Goal: Task Accomplishment & Management: Manage account settings

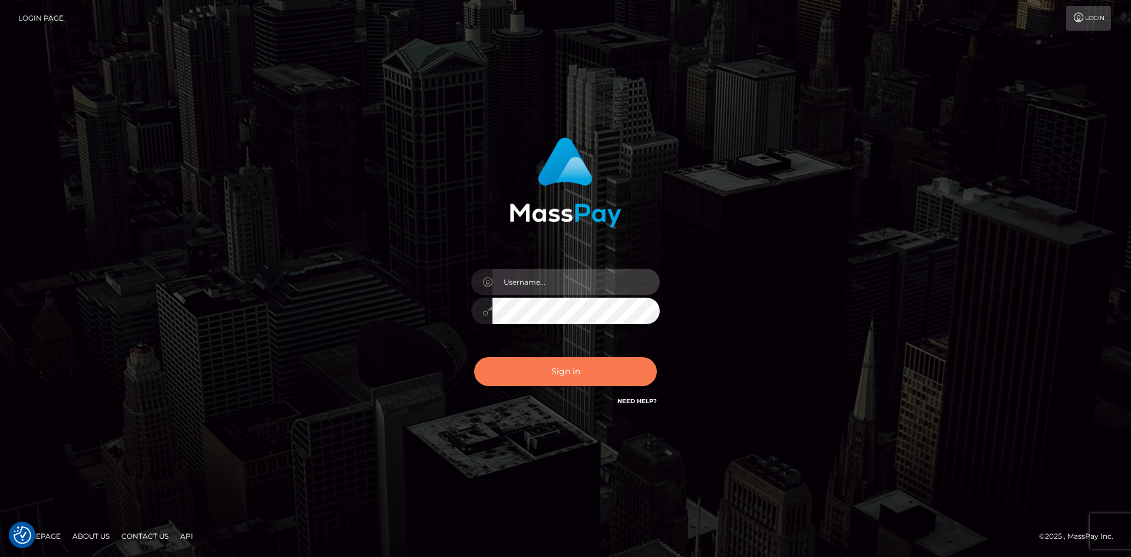
type input "tinan"
click at [572, 362] on button "Sign in" at bounding box center [565, 371] width 183 height 29
type input "tinan"
click at [577, 379] on button "Sign in" at bounding box center [565, 371] width 183 height 29
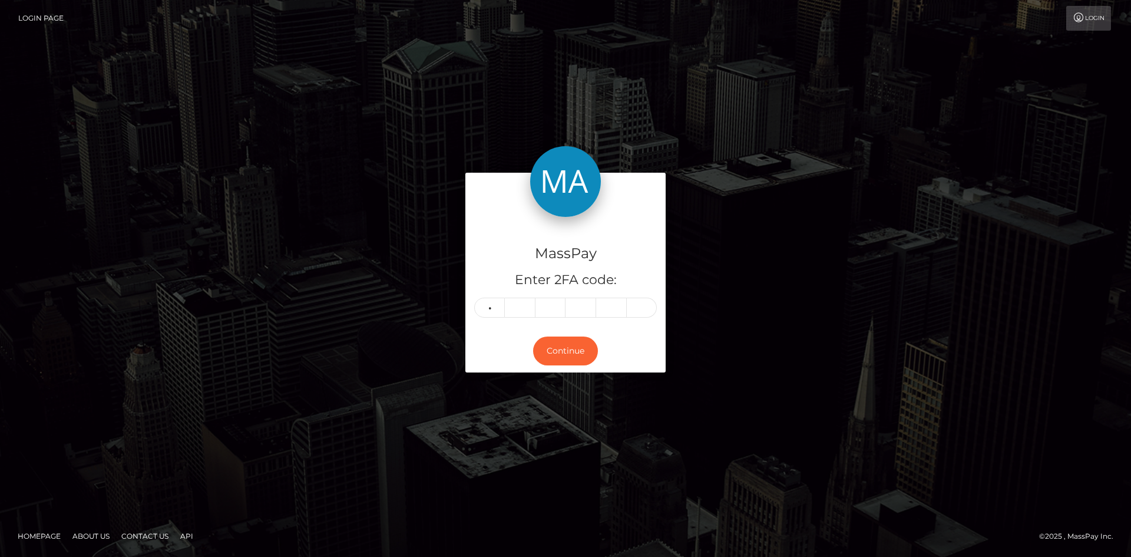
type input "3"
type input "8"
type input "6"
type input "7"
type input "6"
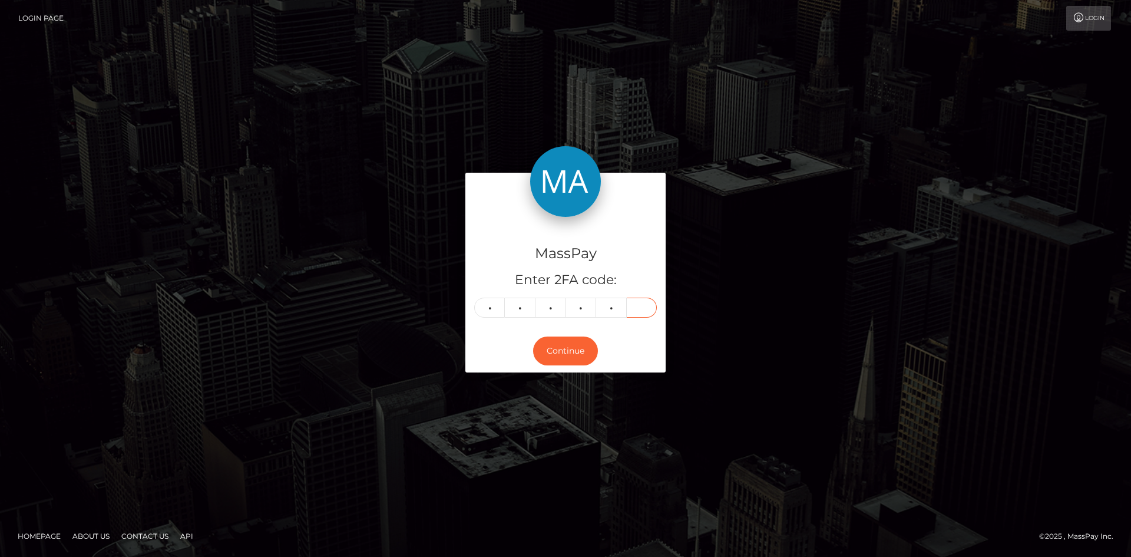
type input "0"
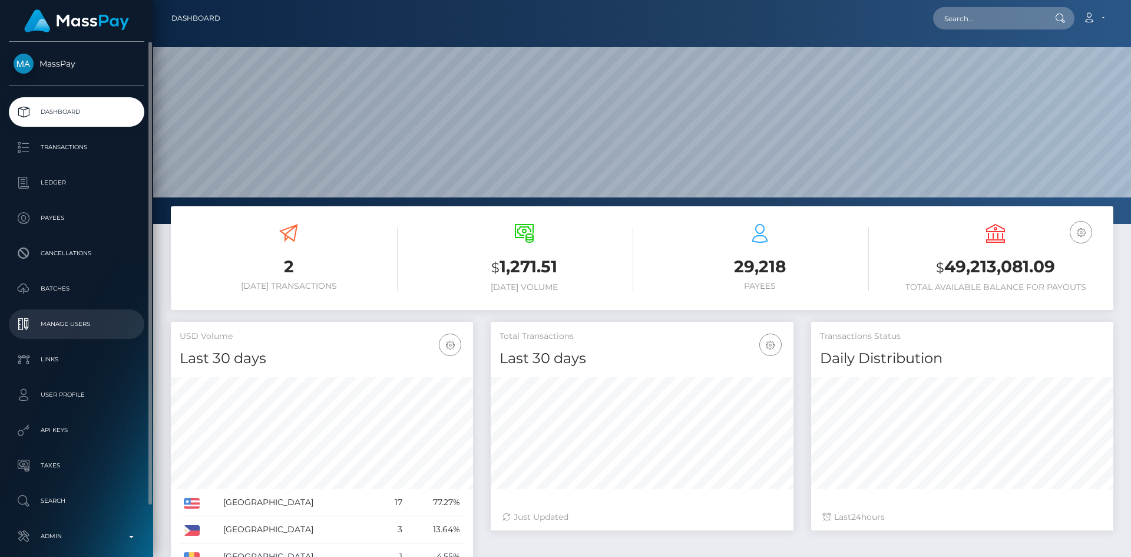
scroll to position [55, 0]
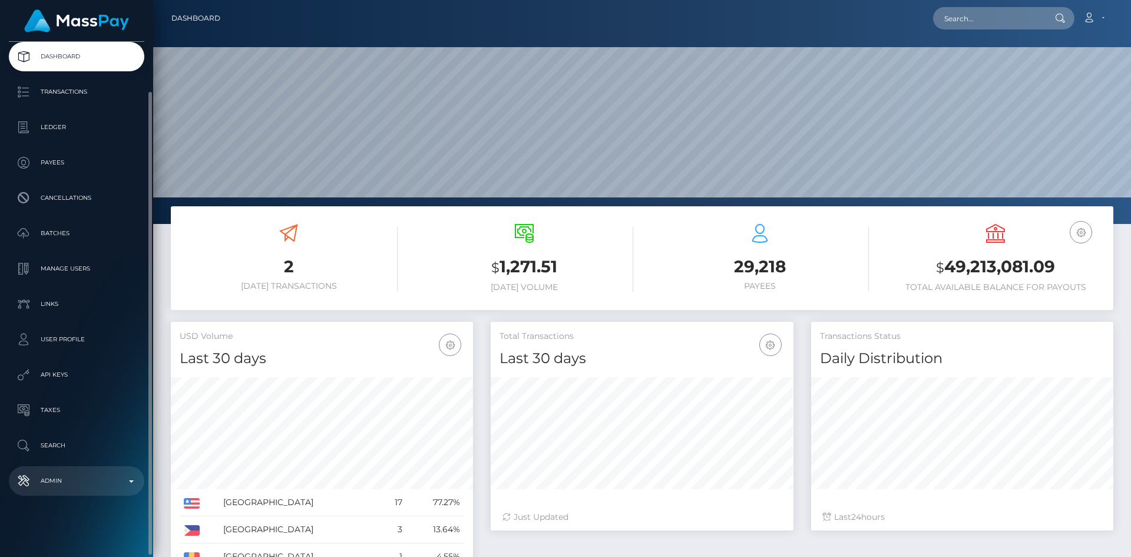
click at [80, 490] on link "Admin" at bounding box center [76, 480] width 135 height 29
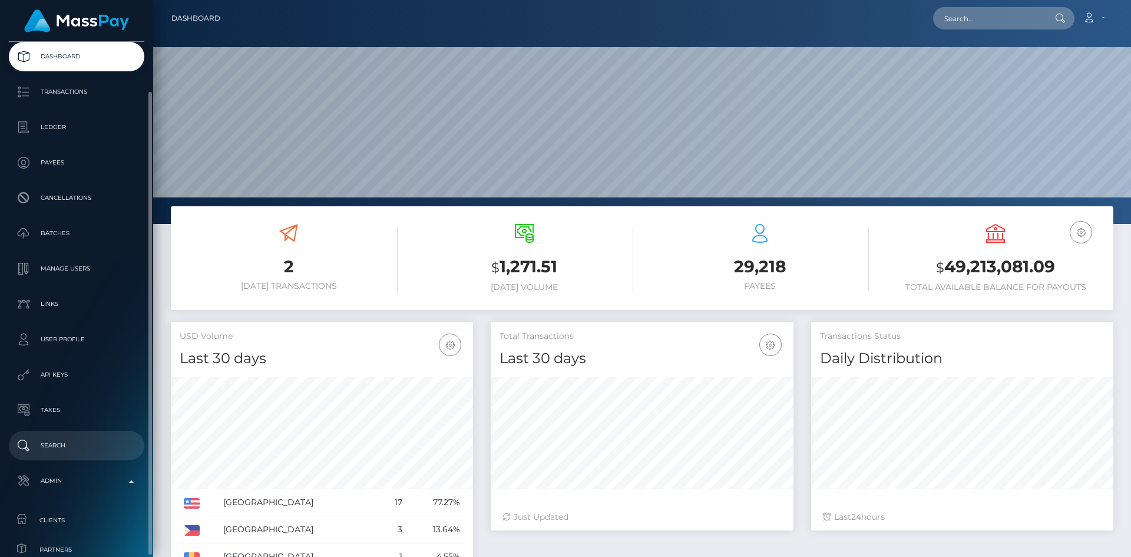
scroll to position [291, 0]
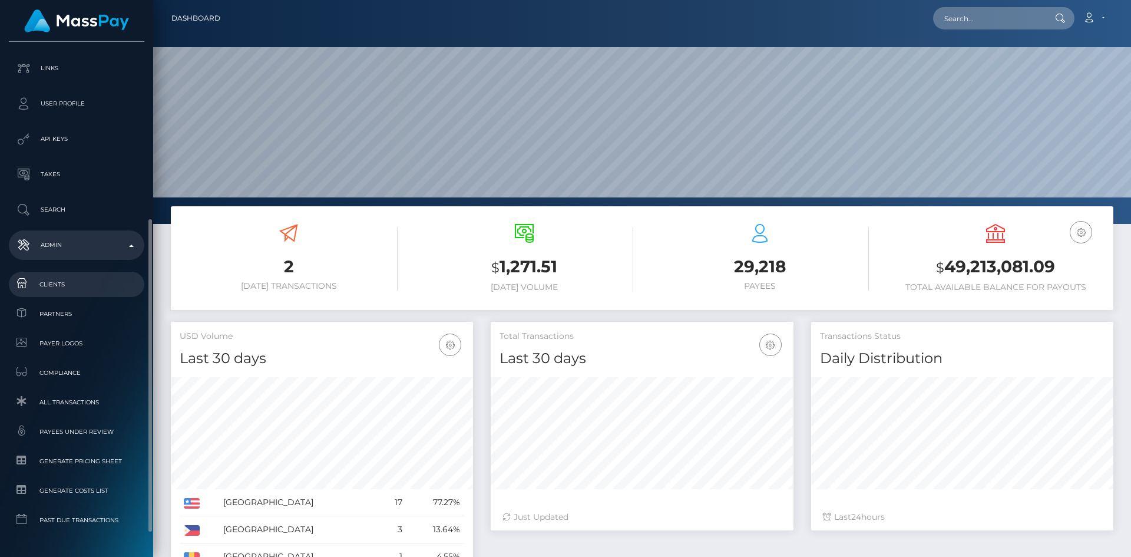
click at [70, 276] on link "Clients" at bounding box center [76, 283] width 135 height 25
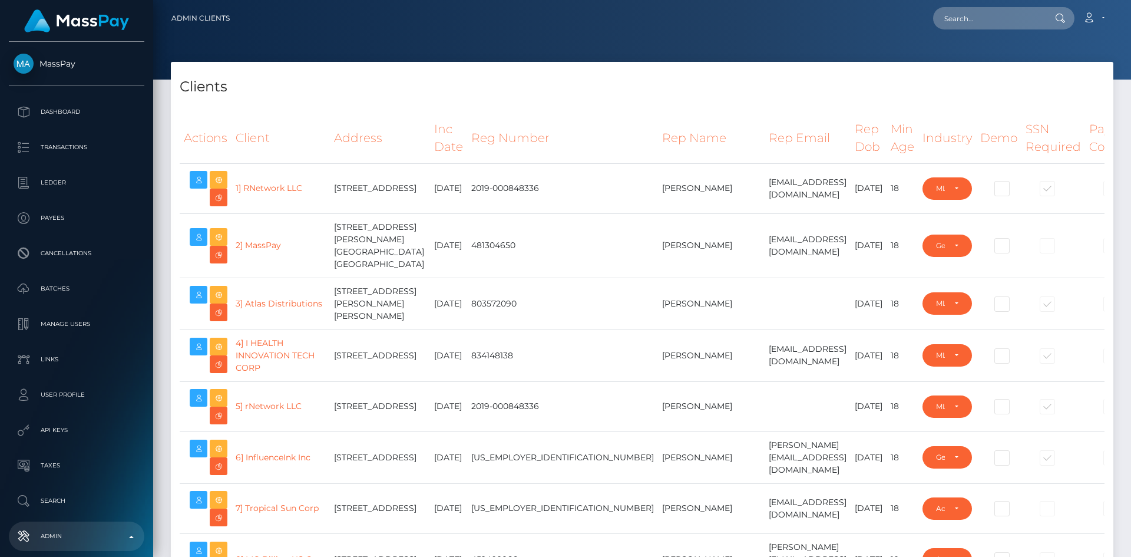
select select "223"
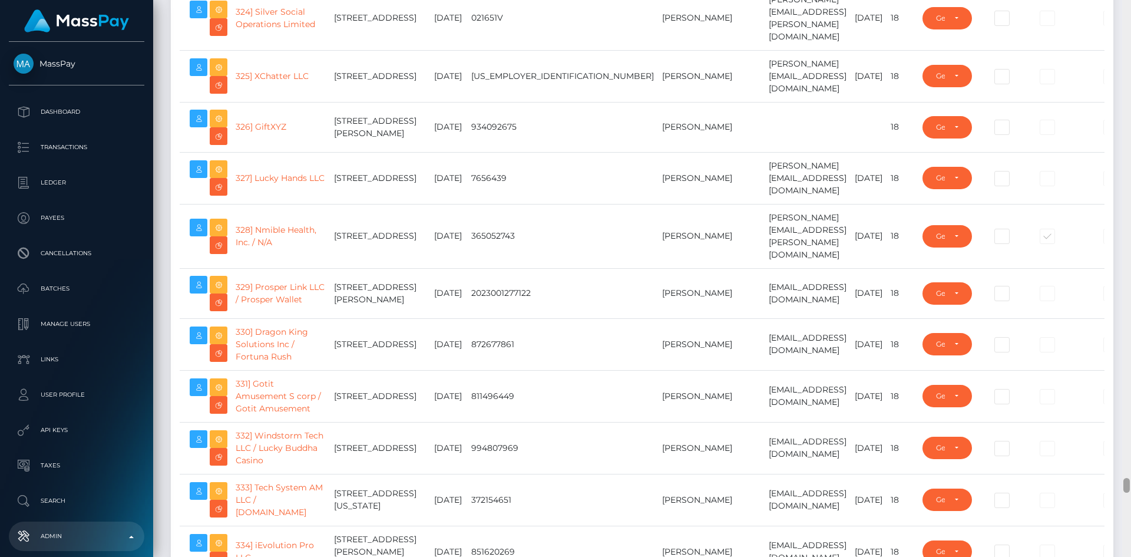
scroll to position [20141, 0]
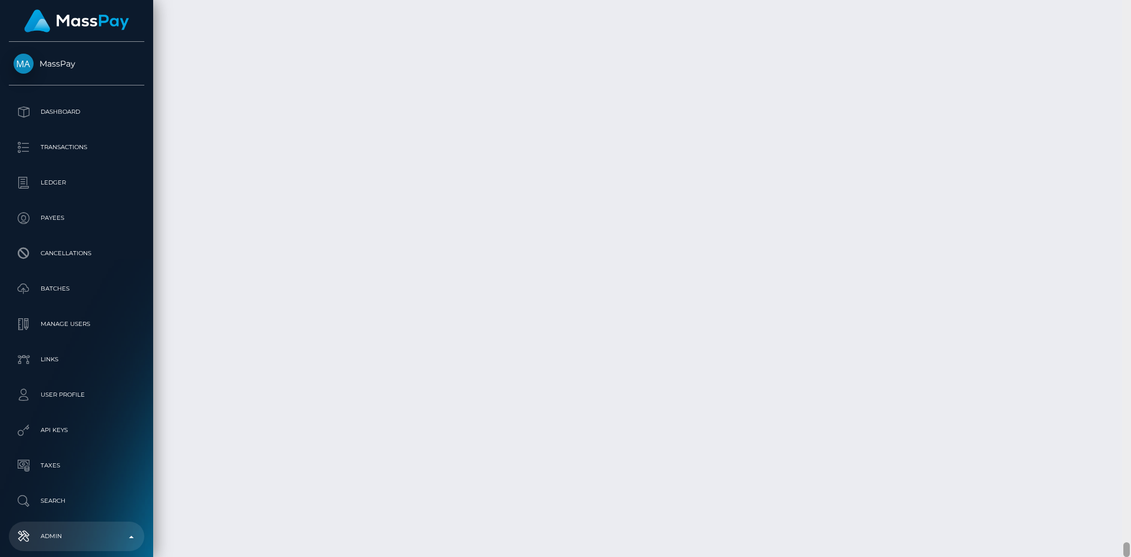
drag, startPoint x: 1127, startPoint y: 41, endPoint x: 1128, endPoint y: 565, distance: 524.1
click at [1128, 556] on html "MassPay Dashboard Transactions Ledger Payees Cancellations Links" at bounding box center [565, 278] width 1131 height 557
paste input "Cristian"
type input "Cristian"
paste input "Ramirez"
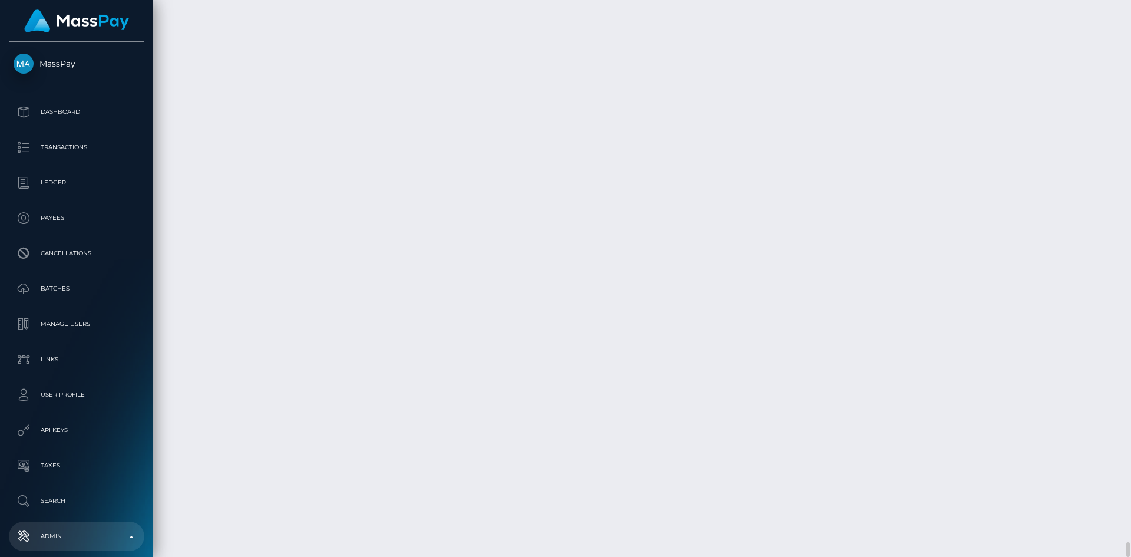
type input "Ramirez"
paste input "silvano@grandcruconcepts.com"
type input "silvano@grandcruconcepts.com"
drag, startPoint x: 1002, startPoint y: 338, endPoint x: 970, endPoint y: 339, distance: 32.4
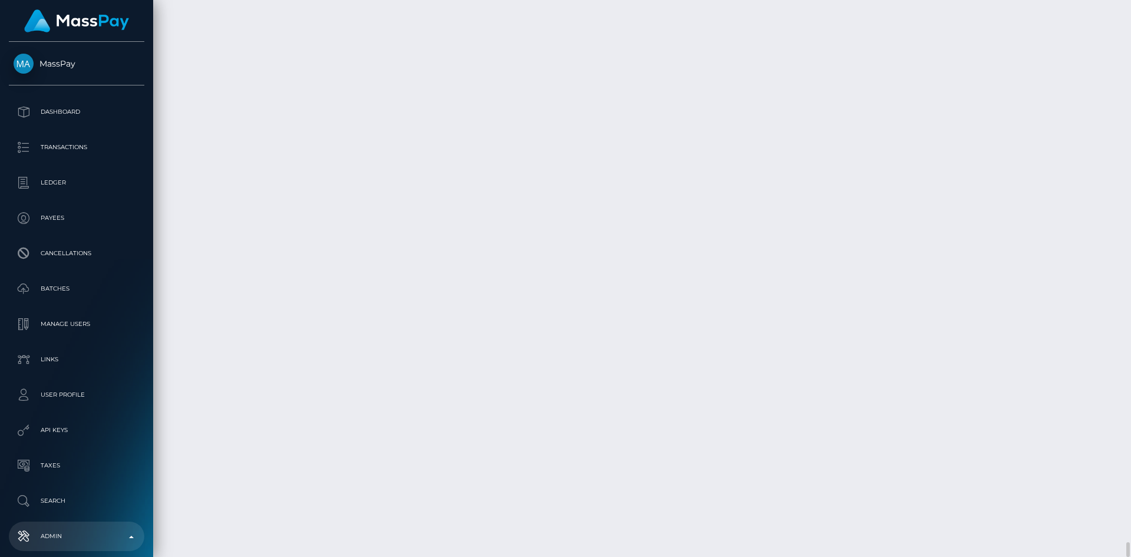
paste input "Cristian"
drag, startPoint x: 220, startPoint y: 357, endPoint x: 183, endPoint y: 354, distance: 36.7
paste input "Ramirez"
type input "Cristian Ramirez"
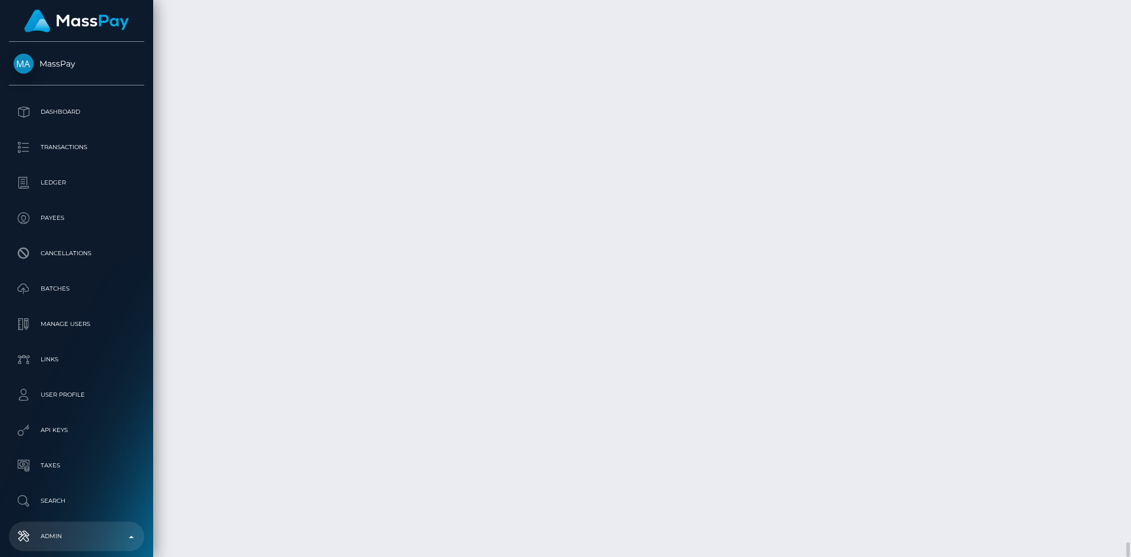
paste input "Grand Cru Concepts Ltd"
type input "Grand Cru Concepts Ltd"
paste input "Club WPT Gold"
type input "Club WPT Gold"
paste input "357 99559563"
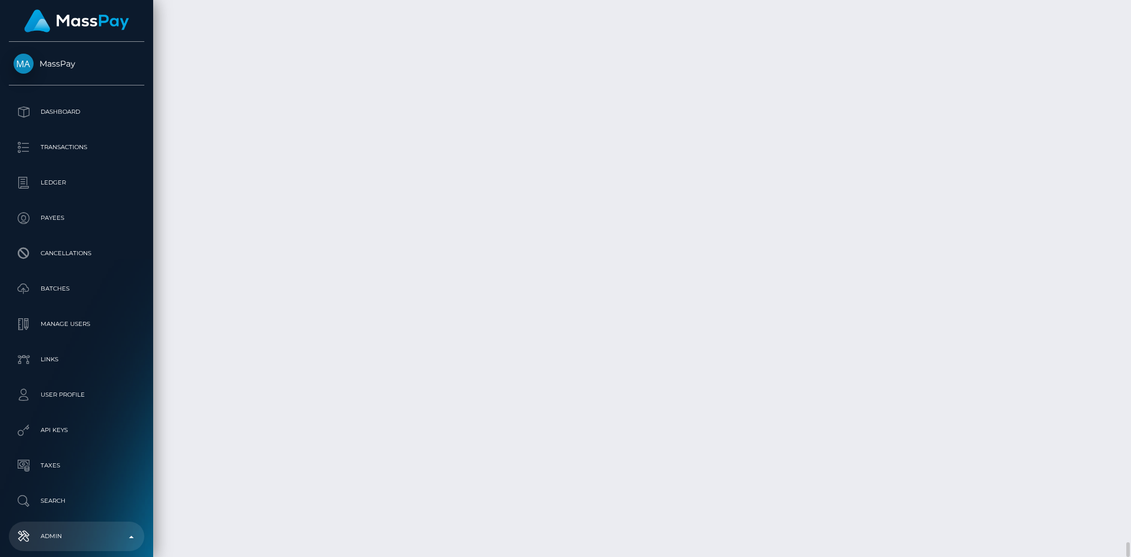
type input "357 99559563"
paste input "www.clubwptgold.com"
type input "www.clubwptgold.com"
paste input "HE 463724"
type input "HE 463724"
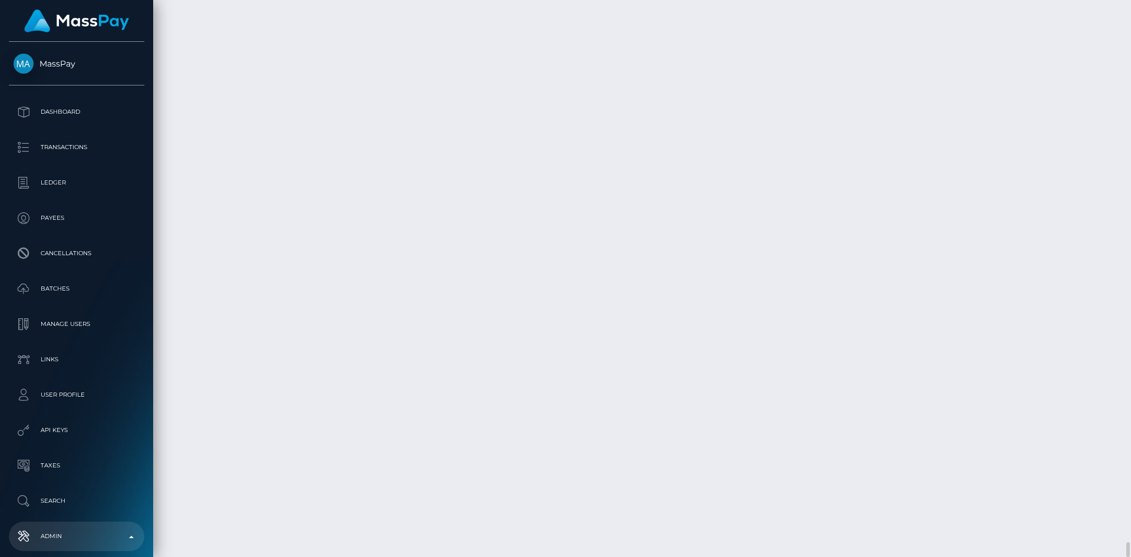
type input "2024-08-05"
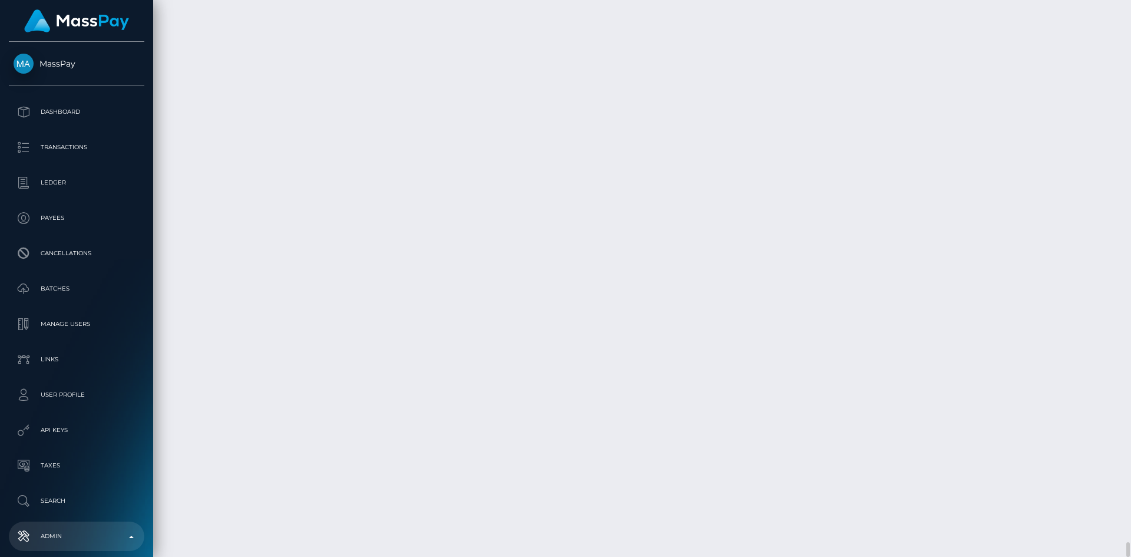
select select "LLC"
paste input "00000"
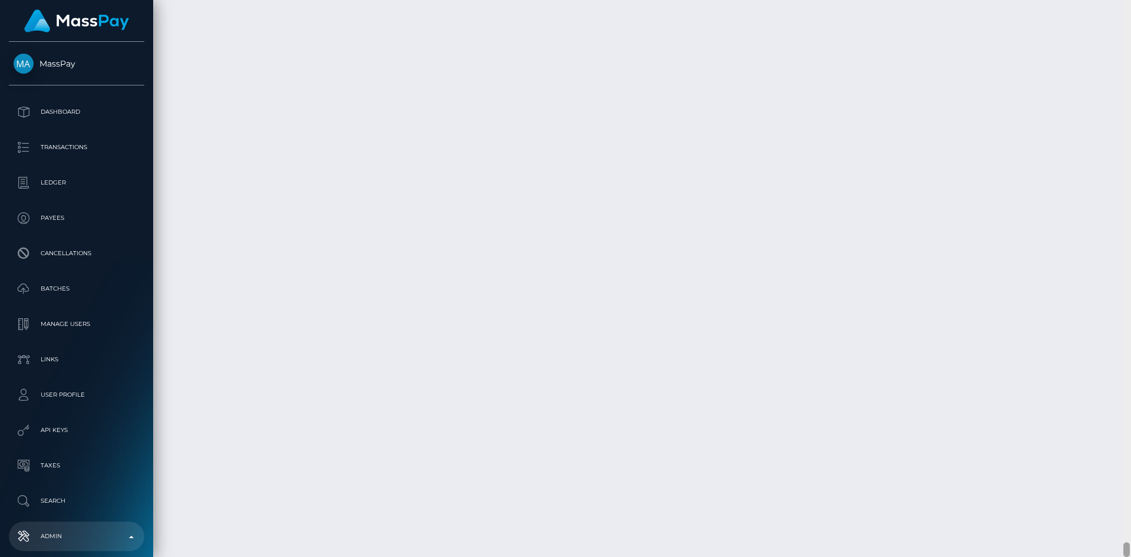
type input "00000"
paste input "Archiepiskopou Makariou III & Evagorou, 1-7 MITSI 3, Floor 1,"
type input "Archiepiskopou Makariou III & Evagorou, 1-7 MITSI 3, Floor 1,"
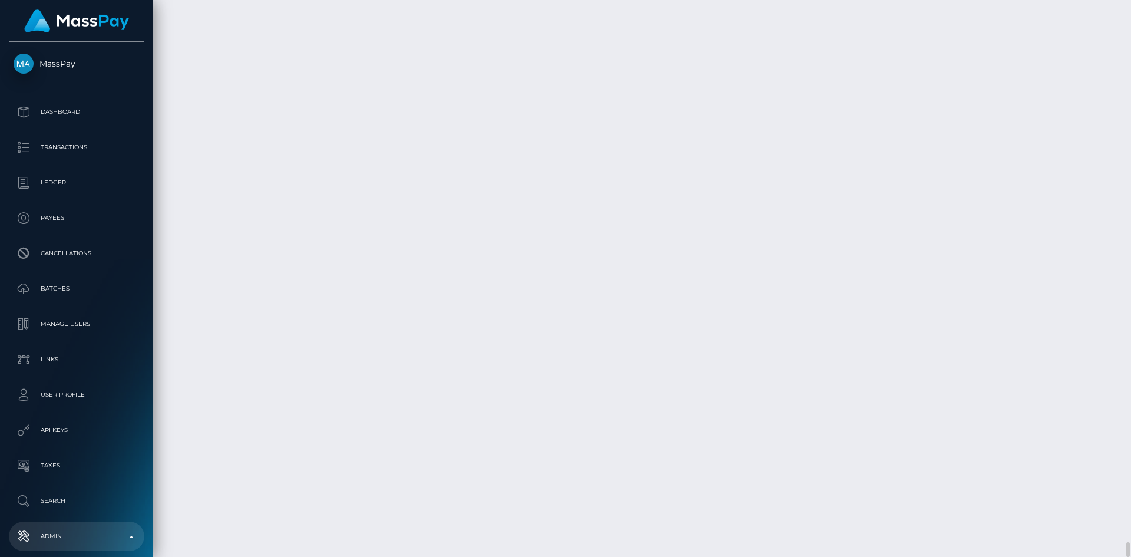
paste input "Nicosia"
type input "Nicosia"
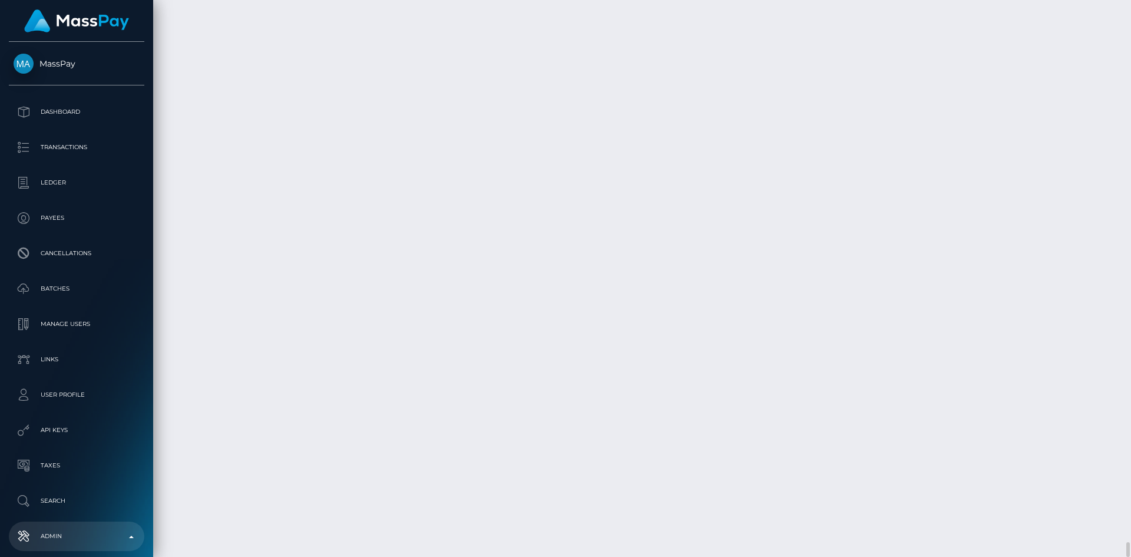
scroll to position [0, 0]
type input "cy"
select select "55"
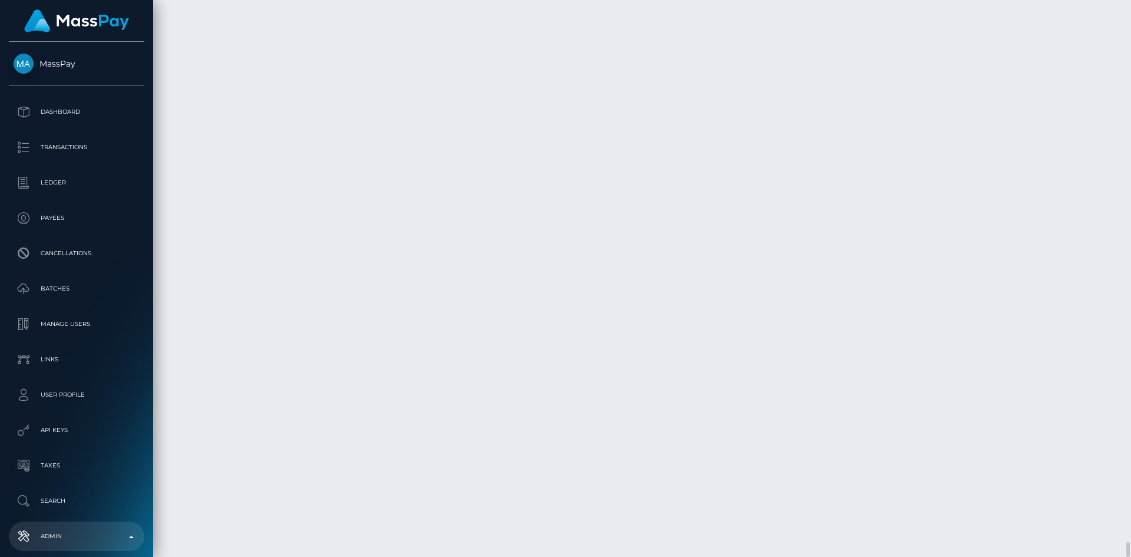
type input "1065"
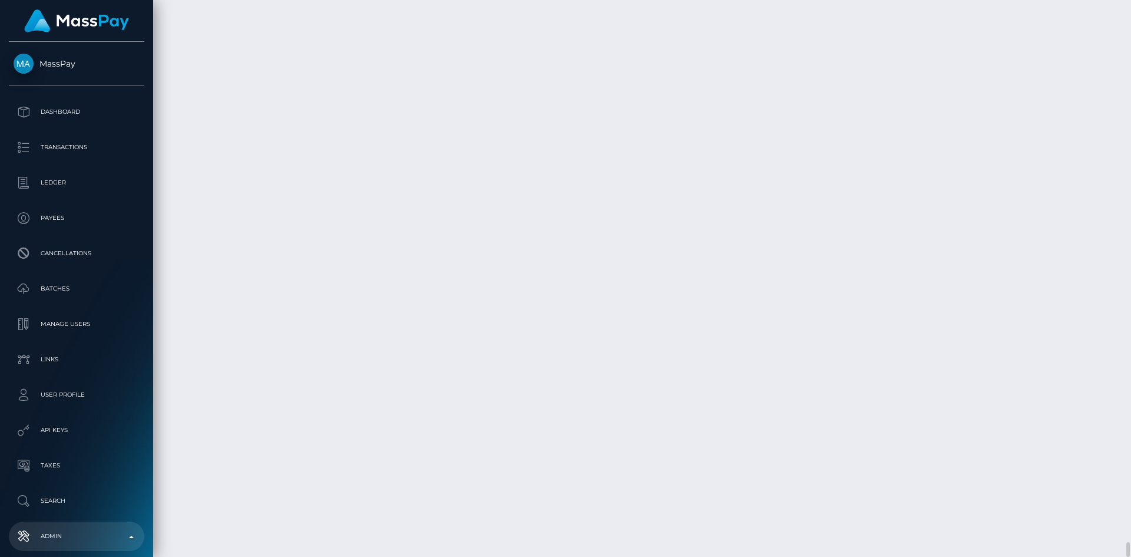
type input "1979-07-07"
type input "Avtital Grushcovski"
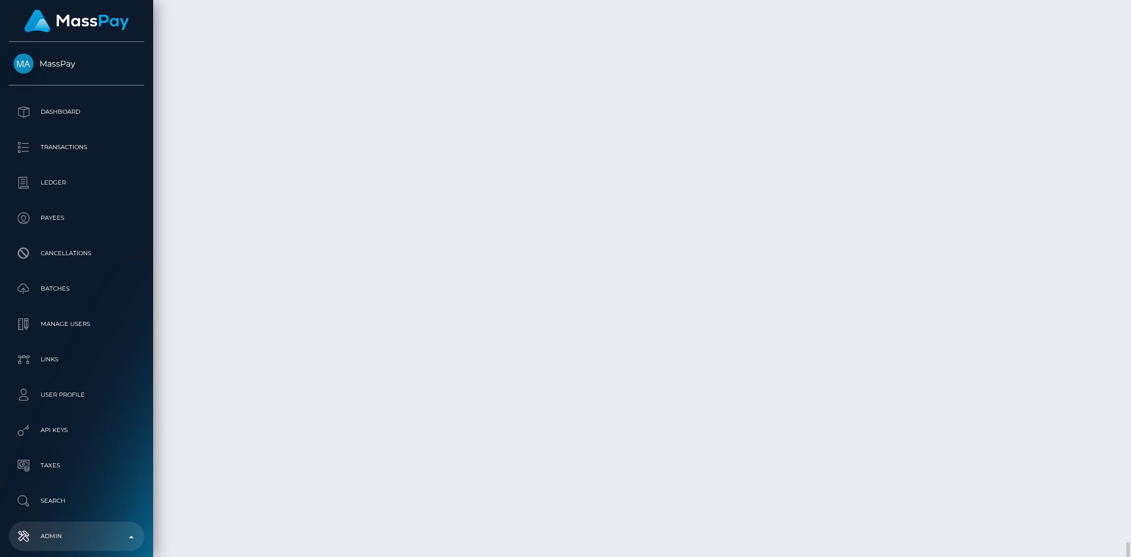
type input "Taylor Denson"
checkbox input "true"
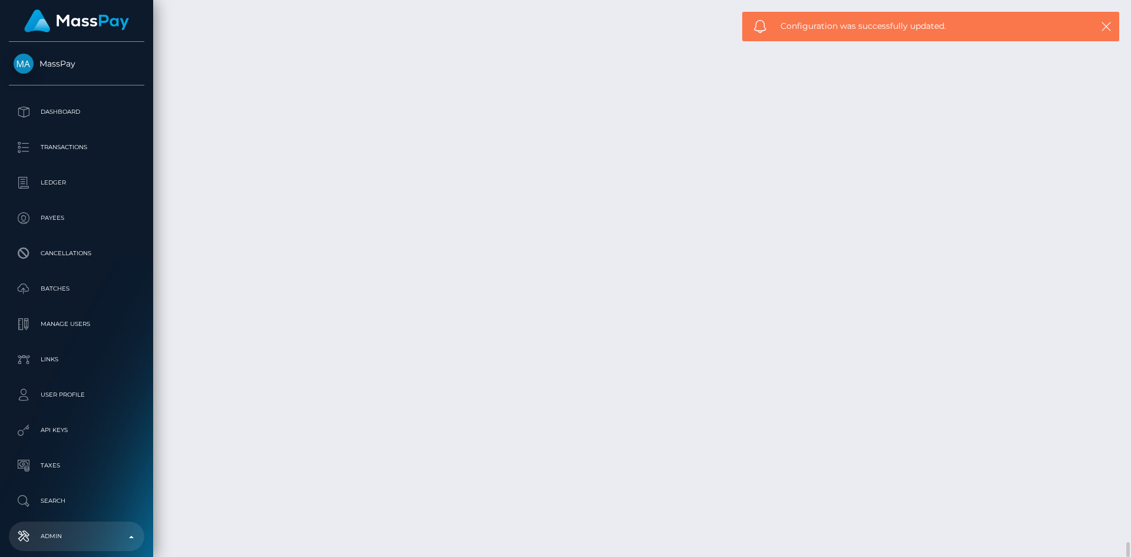
checkbox input "true"
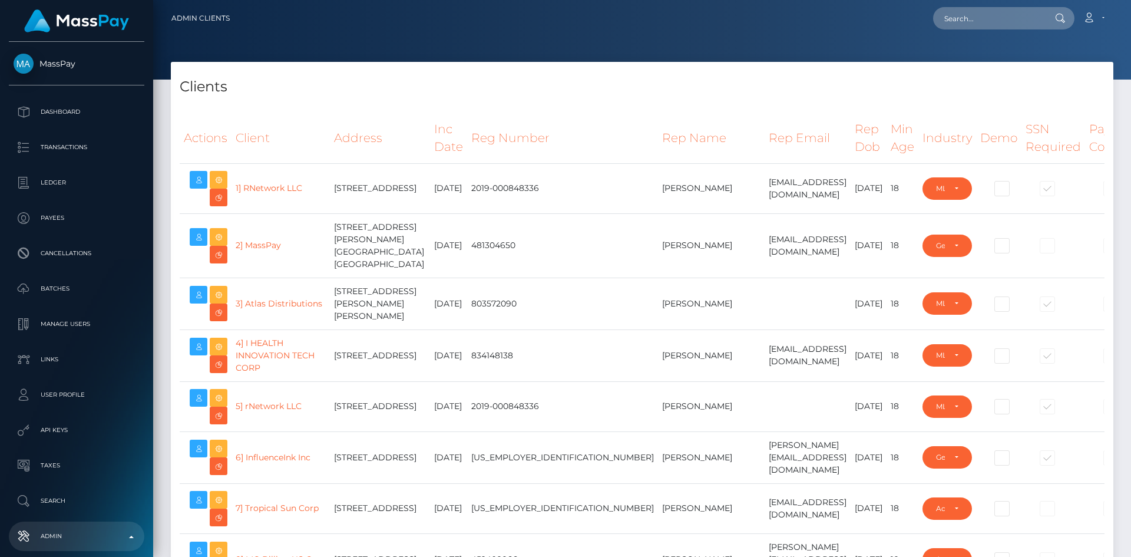
select select "223"
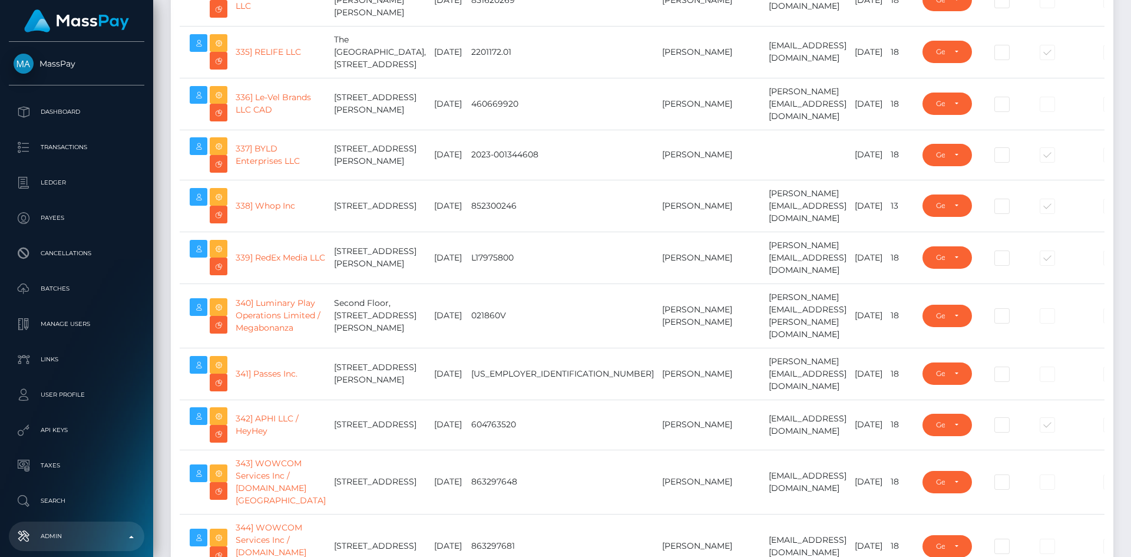
scroll to position [20218, 0]
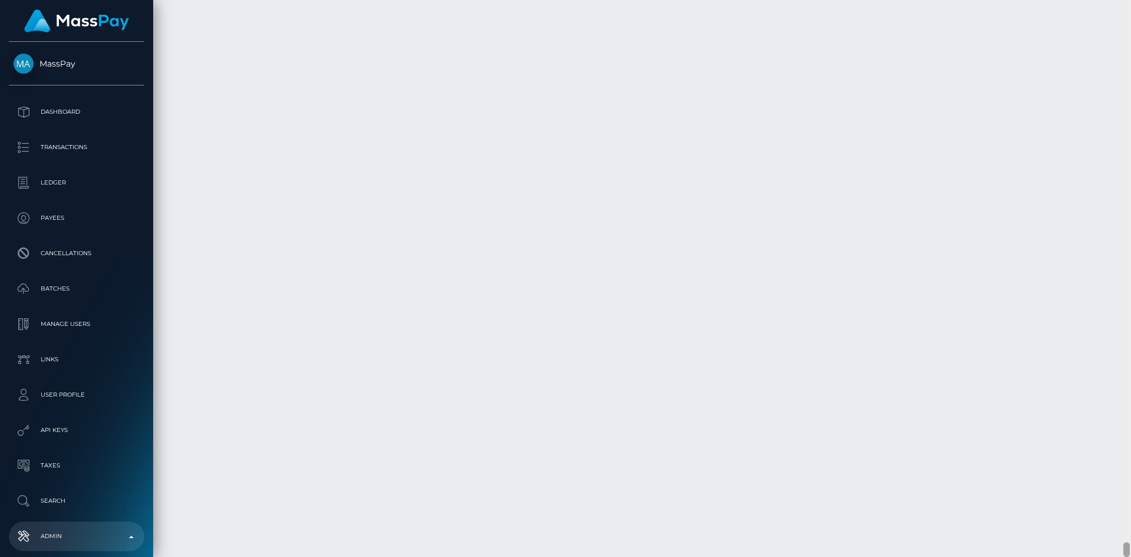
drag, startPoint x: 1125, startPoint y: 20, endPoint x: 1096, endPoint y: 566, distance: 546.7
click at [1096, 556] on html "MassPay Dashboard Transactions Ledger Payees Cancellations Links" at bounding box center [565, 278] width 1131 height 557
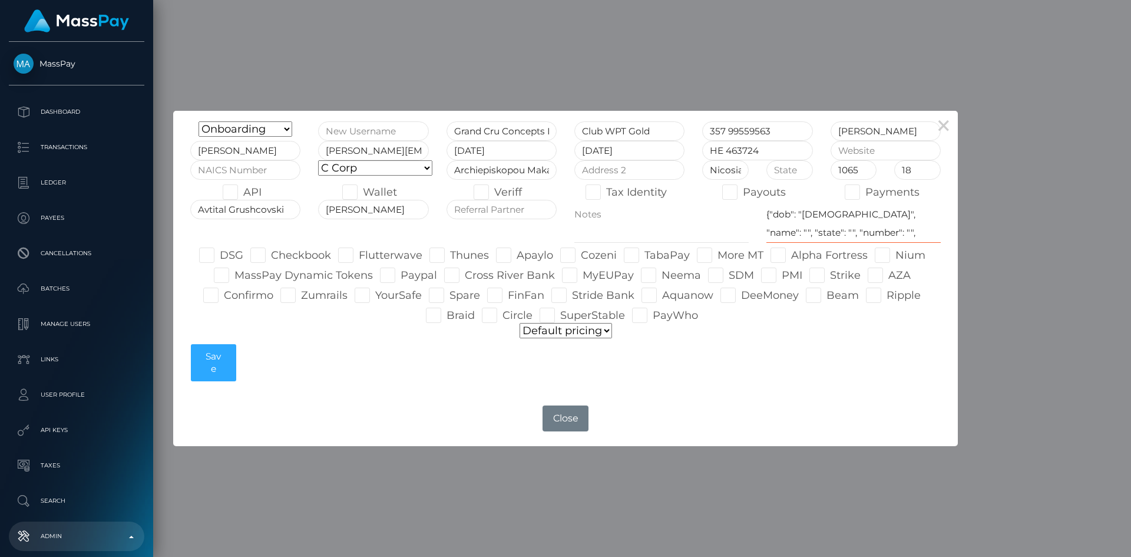
click at [822, 214] on textarea "{"dob": "1979-05-16", "name": "", "state": "", "number": "", "address": "", "ex…" at bounding box center [853, 221] width 174 height 43
click at [837, 214] on textarea "{"dob": "1979-05-16", "name": "", "state": "", "number": "", "address": "", "ex…" at bounding box center [853, 221] width 174 height 43
click at [848, 214] on textarea "{"dob": "1979-05-16", "name": "", "state": "", "number": "", "address": "", "ex…" at bounding box center [853, 221] width 174 height 43
paste textarea "Silvano Cafolla"
paste textarea "Sliema"
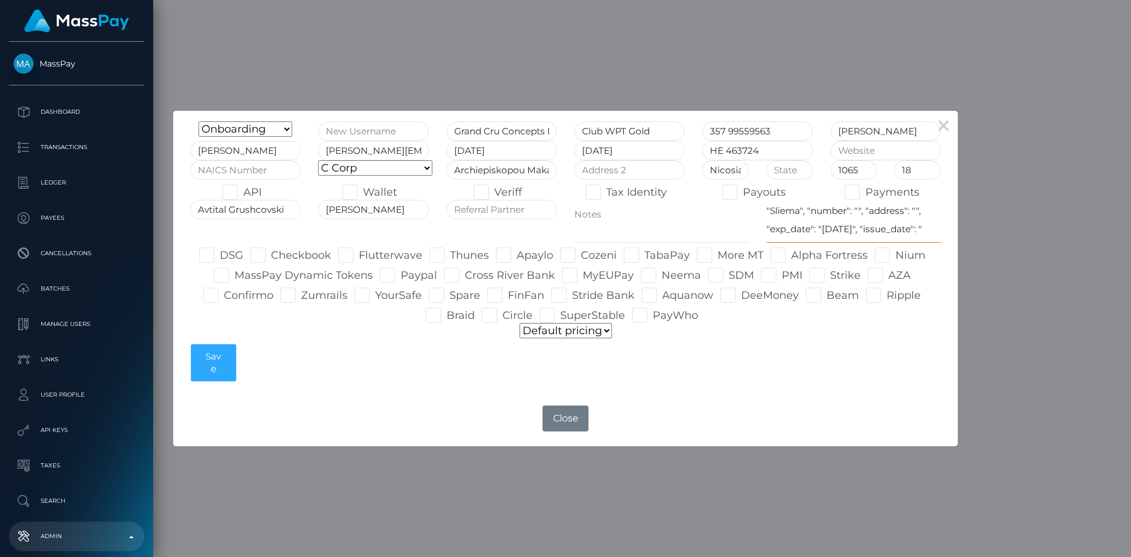
scroll to position [47, 0]
click at [817, 203] on textarea "{"dob": "1979-05-16", "name": "", "state": "", "number": "", "address": "", "ex…" at bounding box center [853, 221] width 174 height 43
paste textarea "872924041"
click at [769, 223] on textarea "{"dob": "1979-05-16", "name": "", "state": "", "number": "", "address": "", "ex…" at bounding box center [853, 221] width 174 height 43
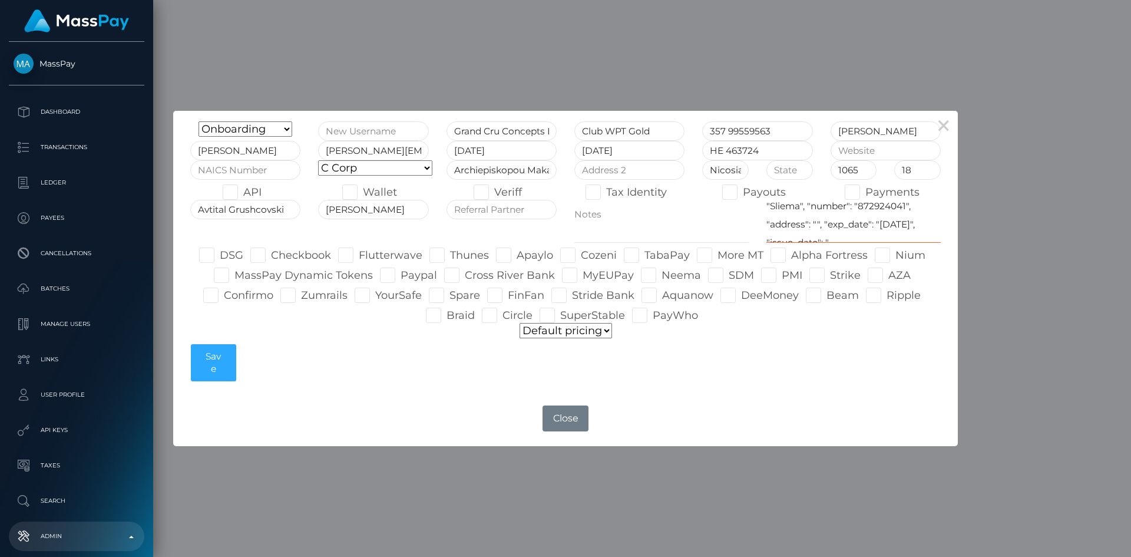
paste textarea "19 Triq Dun Karm Psaila, Sliema, Malta"
click at [876, 214] on textarea "{"dob": "1979-05-16", "name": "", "state": "", "number": "", "address": "", "ex…" at bounding box center [853, 221] width 174 height 43
click at [888, 211] on textarea "{"dob": "1979-05-16", "name": "", "state": "", "number": "", "address": "", "ex…" at bounding box center [853, 221] width 174 height 43
click at [902, 215] on textarea "{"dob": "1979-05-16", "name": "", "state": "", "number": "", "address": "", "ex…" at bounding box center [853, 221] width 174 height 43
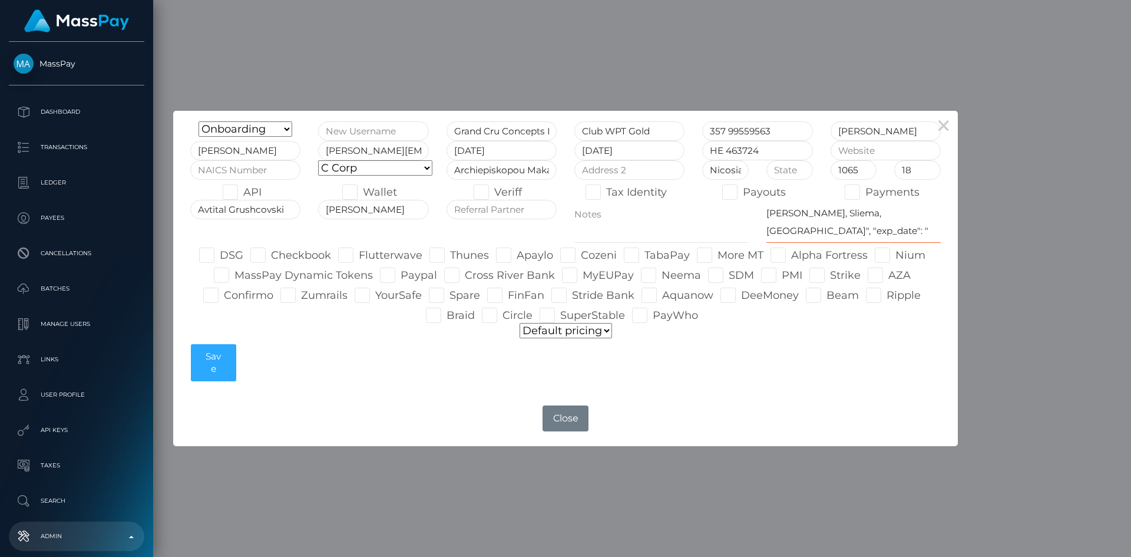
click at [846, 231] on textarea "{"dob": "1979-05-16", "name": "", "state": "", "number": "", "address": "", "ex…" at bounding box center [853, 221] width 174 height 43
click at [862, 231] on textarea "{"dob": "1979-05-16", "name": "", "state": "", "number": "", "address": "", "ex…" at bounding box center [853, 221] width 174 height 43
click at [775, 224] on textarea "{"dob": "1979-05-16", "name": "", "state": "", "number": "", "address": "", "ex…" at bounding box center [853, 221] width 174 height 43
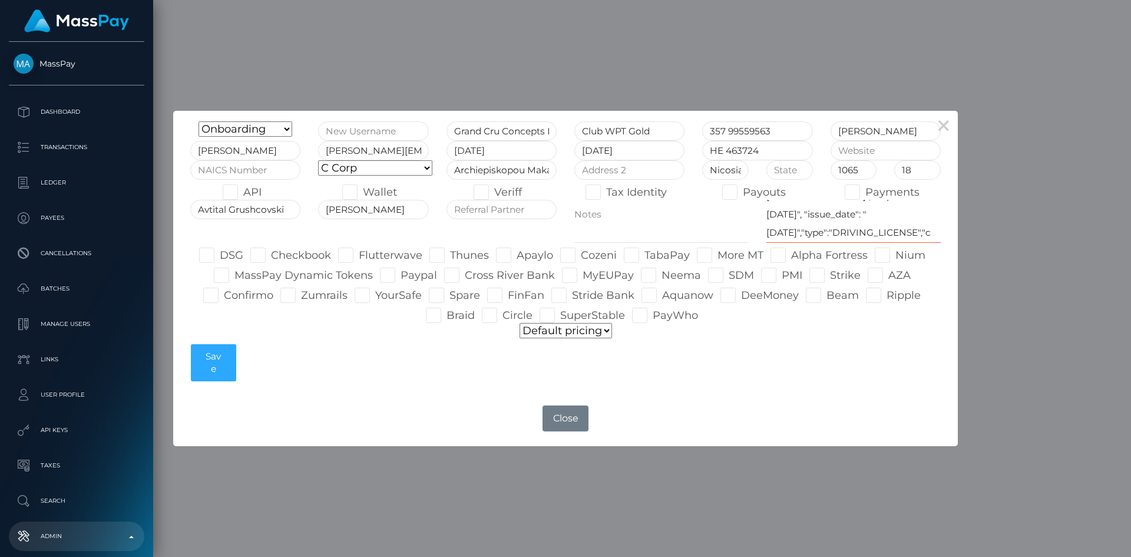
click at [895, 215] on textarea "{"dob": "1979-05-16", "name": "", "state": "", "number": "", "address": "", "ex…" at bounding box center [853, 221] width 174 height 43
type textarea "{"dob": "1979-07-07", "name": "Silvano Cafolla", "state": "Sliema", "number": "…"
click at [797, 231] on textarea "{"dob": "1979-05-16", "name": "", "state": "", "number": "", "address": "", "ex…" at bounding box center [853, 221] width 174 height 43
click at [221, 354] on button "Save" at bounding box center [213, 363] width 45 height 38
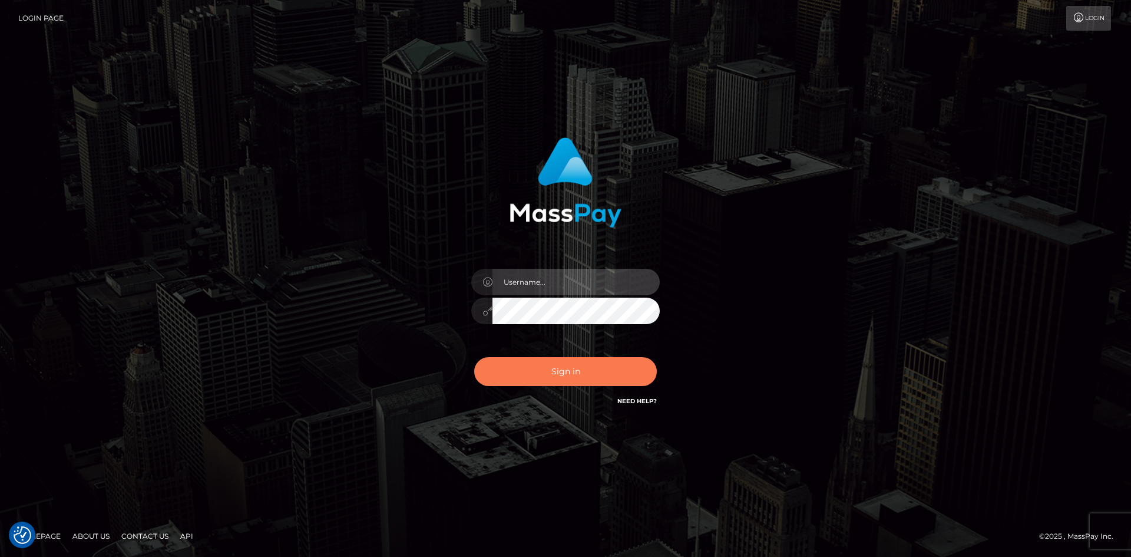
type input "tinan"
click at [572, 367] on button "Sign in" at bounding box center [565, 371] width 183 height 29
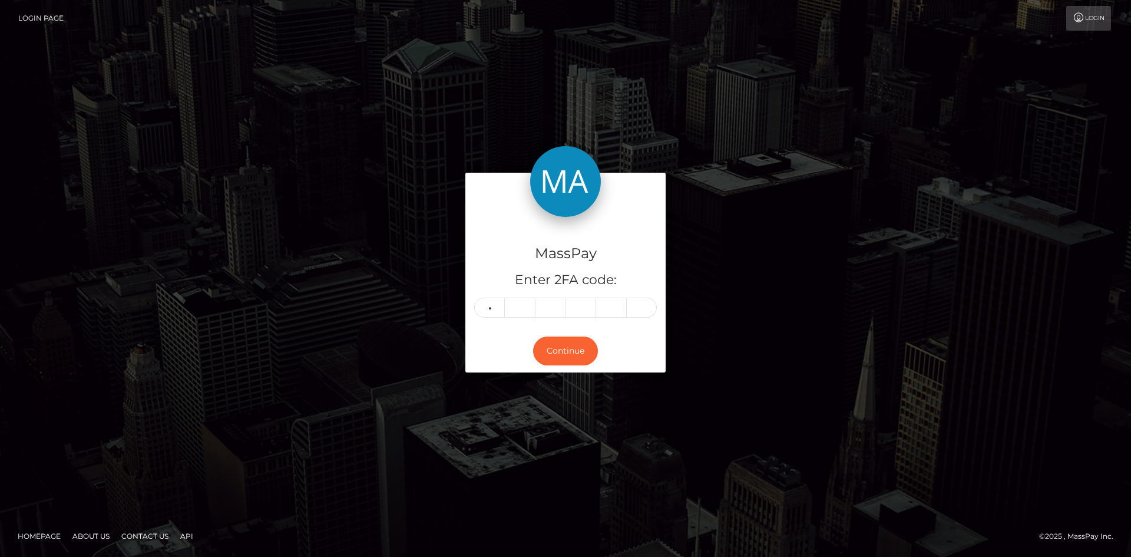
type input "5"
type input "3"
type input "6"
type input "9"
type input "4"
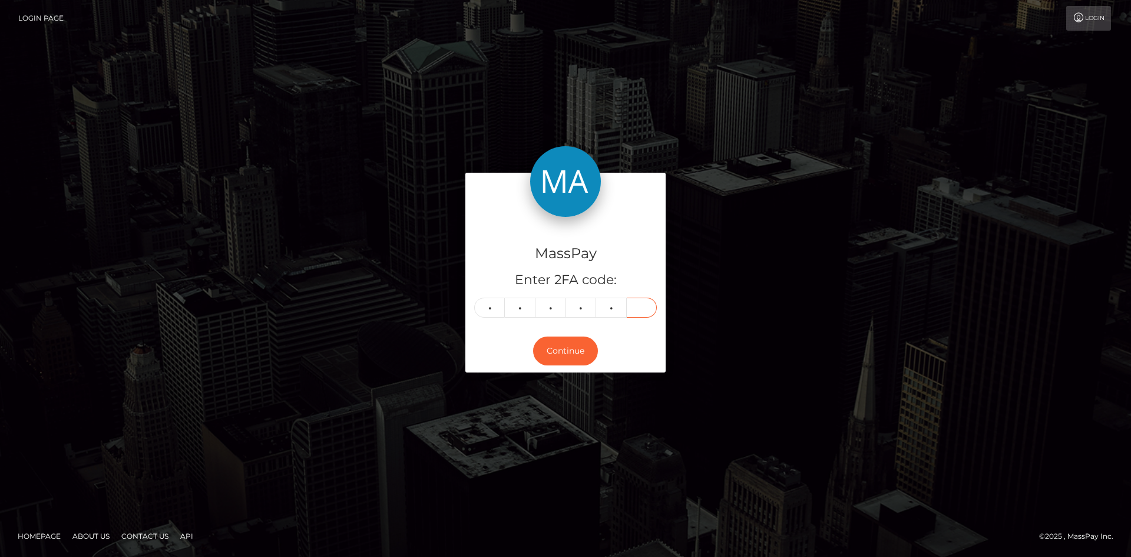
type input "0"
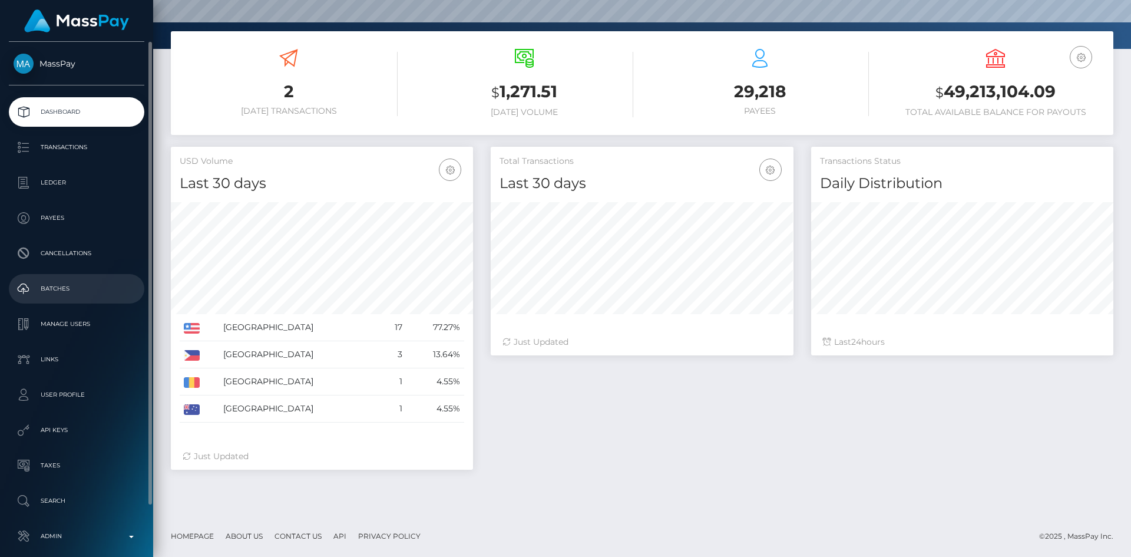
scroll to position [55, 0]
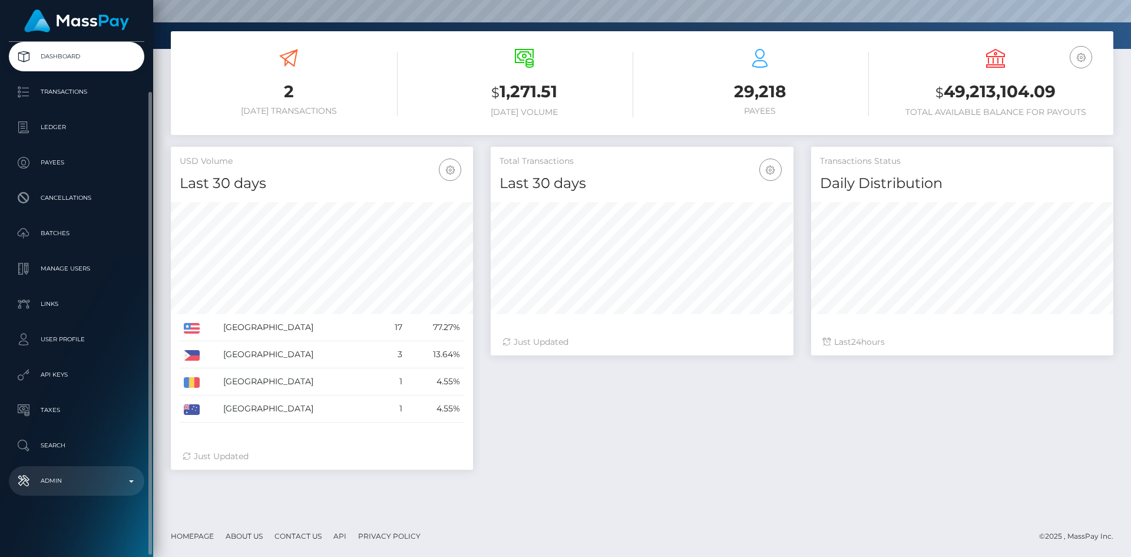
click at [103, 479] on p "Admin" at bounding box center [77, 481] width 126 height 18
click at [75, 512] on link "Clients" at bounding box center [76, 519] width 135 height 25
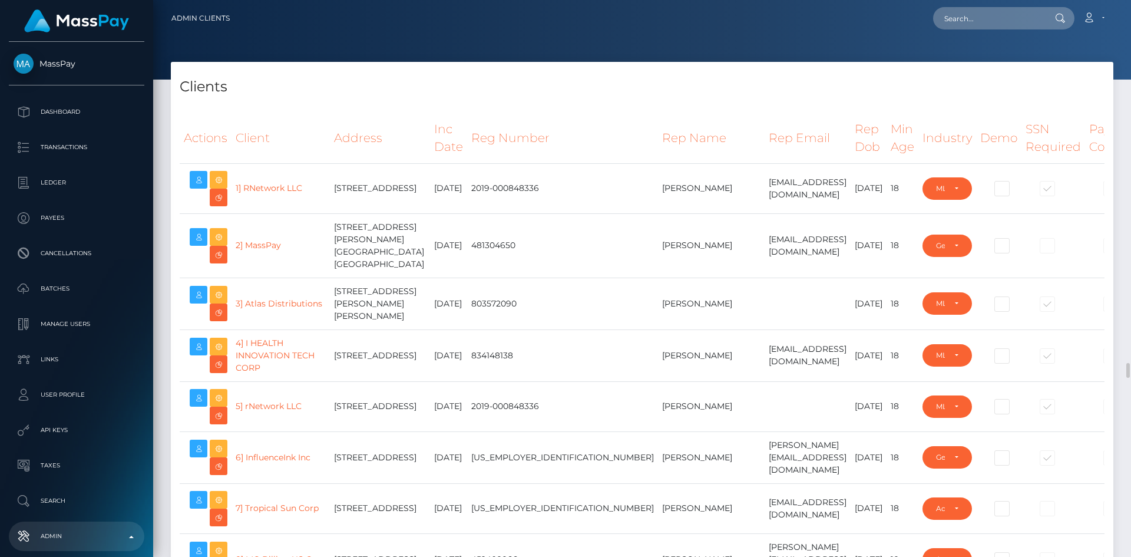
select select "223"
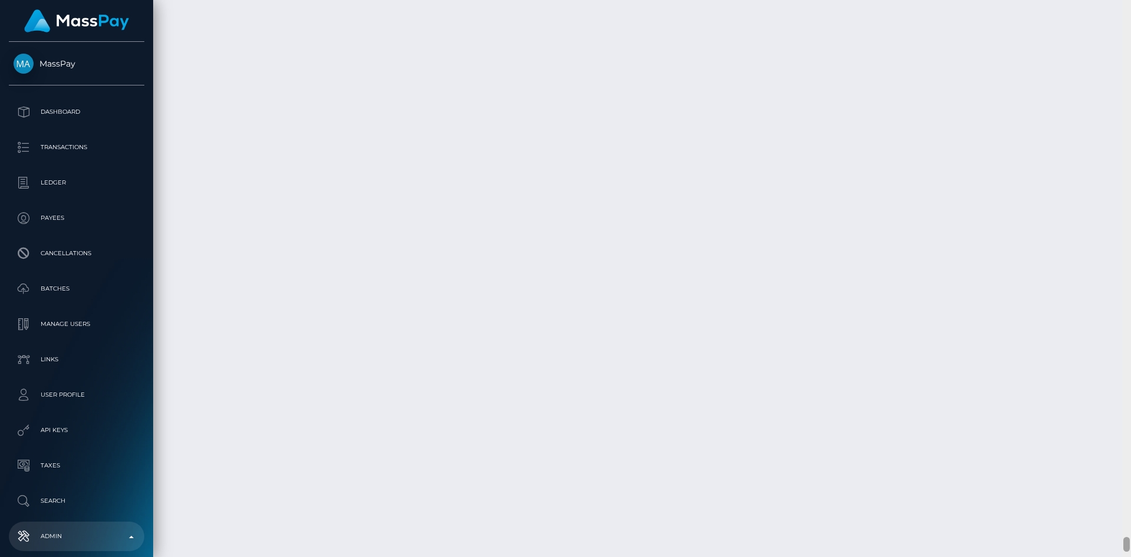
scroll to position [20218, 0]
drag, startPoint x: 1127, startPoint y: 28, endPoint x: 1089, endPoint y: 565, distance: 538.4
click at [1089, 556] on html "MassPay Dashboard Transactions Ledger Payees Cancellations Links" at bounding box center [565, 278] width 1131 height 557
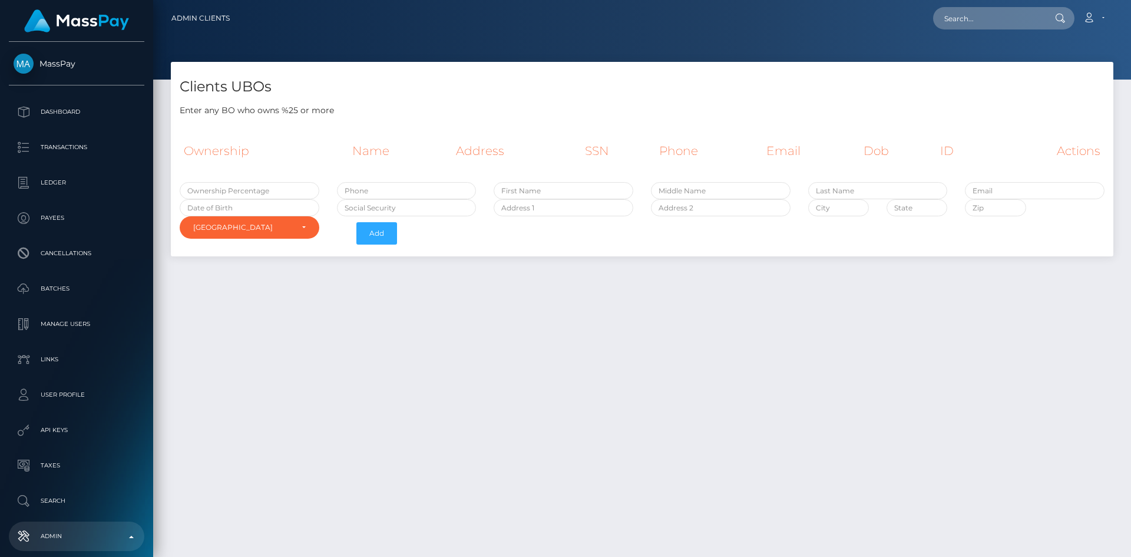
select select "223"
click at [256, 188] on input "text" at bounding box center [250, 190] width 140 height 17
type input "100"
click at [382, 292] on div "Clients UBOs Enter any BO who owns %25 or more Ownership Name Address SSN Phone…" at bounding box center [642, 304] width 978 height 484
paste input "+85266073838"
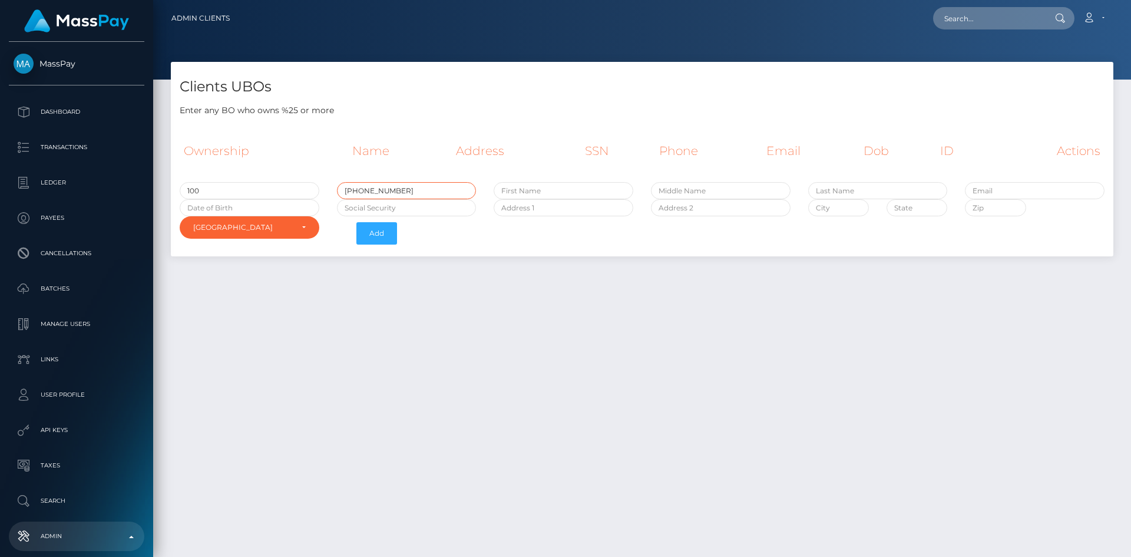
type input "+85266073838"
click at [527, 189] on input "text" at bounding box center [563, 190] width 140 height 17
paste input "Wai Lam Ricky"
type input "Wai Lam Ricky"
click at [915, 187] on input "text" at bounding box center [878, 190] width 140 height 17
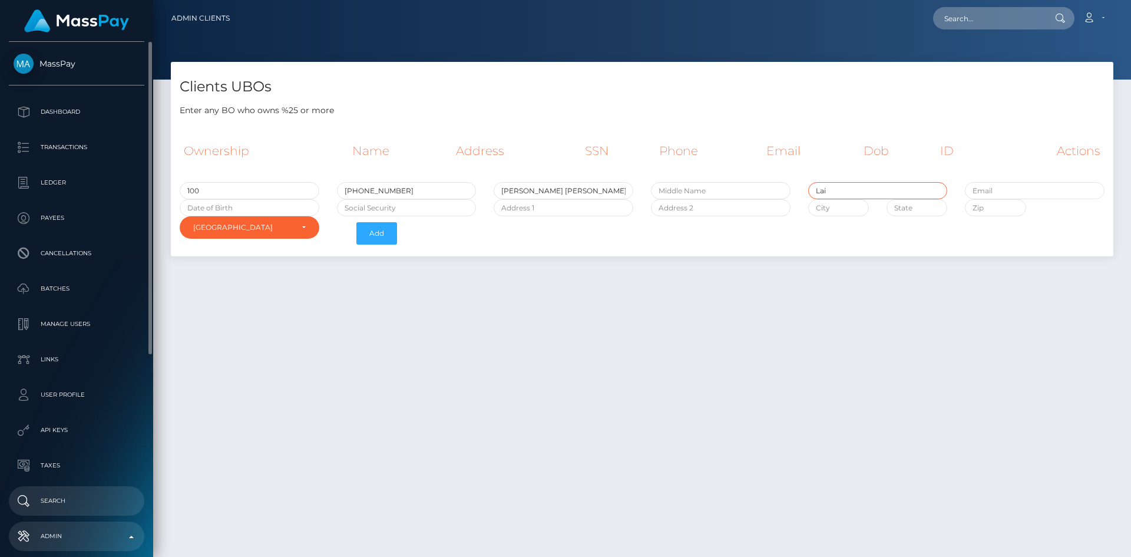
type input "Lai"
paste input "ricky.lai@goccapital.com"
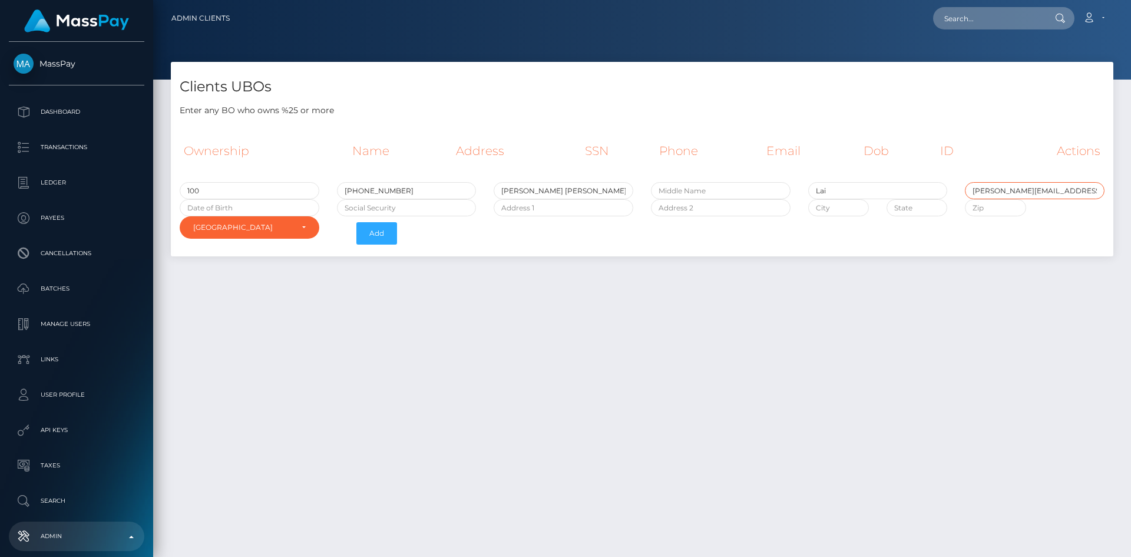
type input "ricky.lai@goccapital.com"
click at [271, 212] on input "[DATE]" at bounding box center [250, 207] width 140 height 17
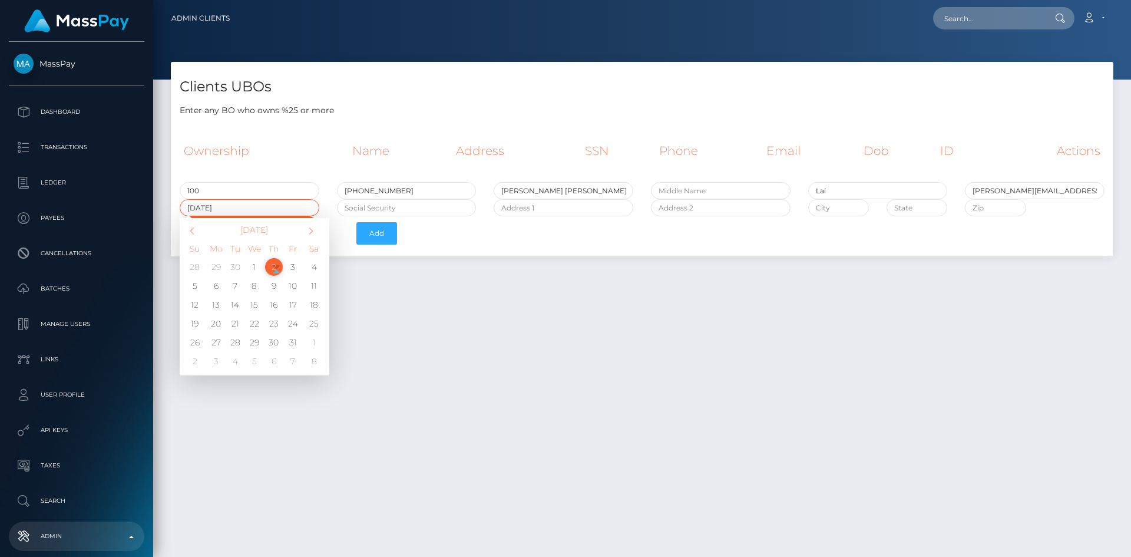
click at [201, 207] on input "[DATE]" at bounding box center [250, 207] width 140 height 17
click at [204, 208] on input "[DATE]" at bounding box center [250, 207] width 140 height 17
click at [214, 208] on input "1963-09-29" at bounding box center [250, 207] width 140 height 17
click at [233, 208] on input "1963-04-29" at bounding box center [250, 207] width 140 height 17
type input "1963-04-20"
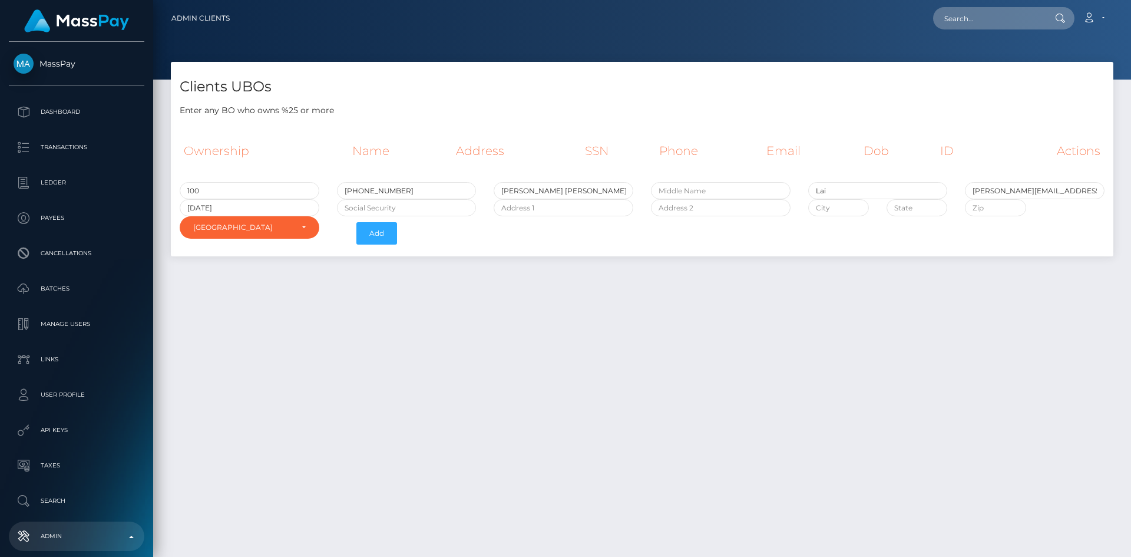
click at [498, 356] on div "Clients UBOs Enter any BO who owns %25 or more Ownership Name Address SSN Phone…" at bounding box center [642, 304] width 978 height 484
paste input "543694082"
type input "543694082"
paste input "550 Victoria Road, 15/F BLK 45"
type input "550 Victoria Road, 15/F BLK 45"
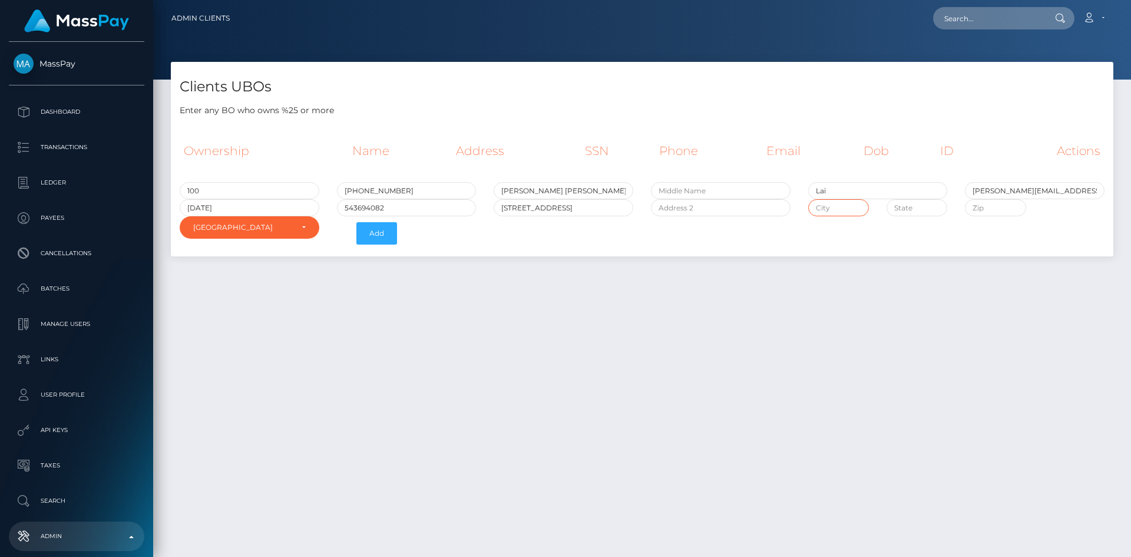
paste input "Baguio Villa"
type input "Baguio Villa"
paste input "Pokfulam"
type input "Pokfulam"
click at [386, 234] on button "Add" at bounding box center [376, 233] width 41 height 22
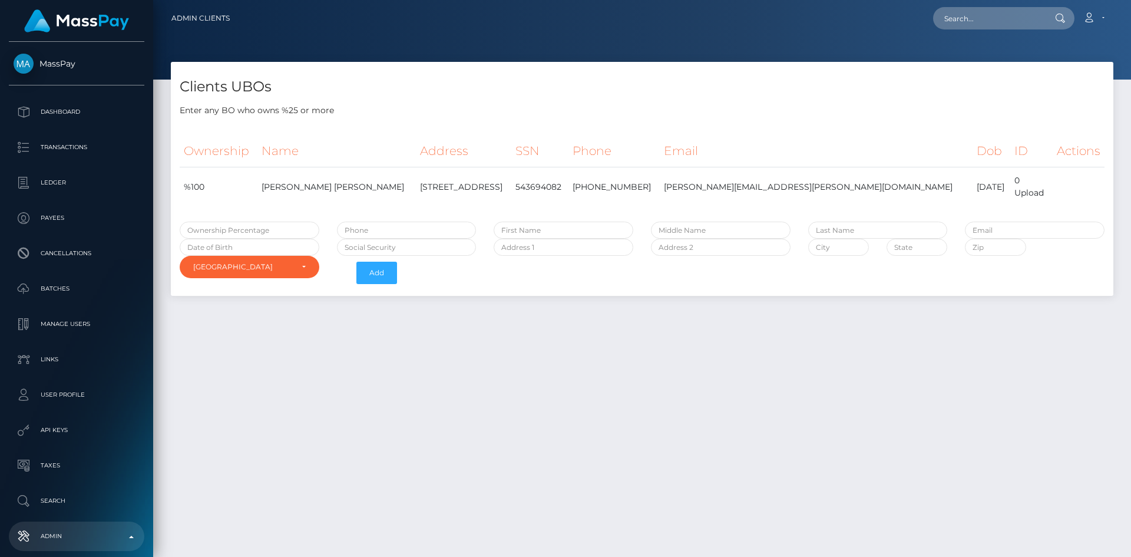
select select "223"
click at [1028, 193] on div "Upload" at bounding box center [1029, 193] width 31 height 12
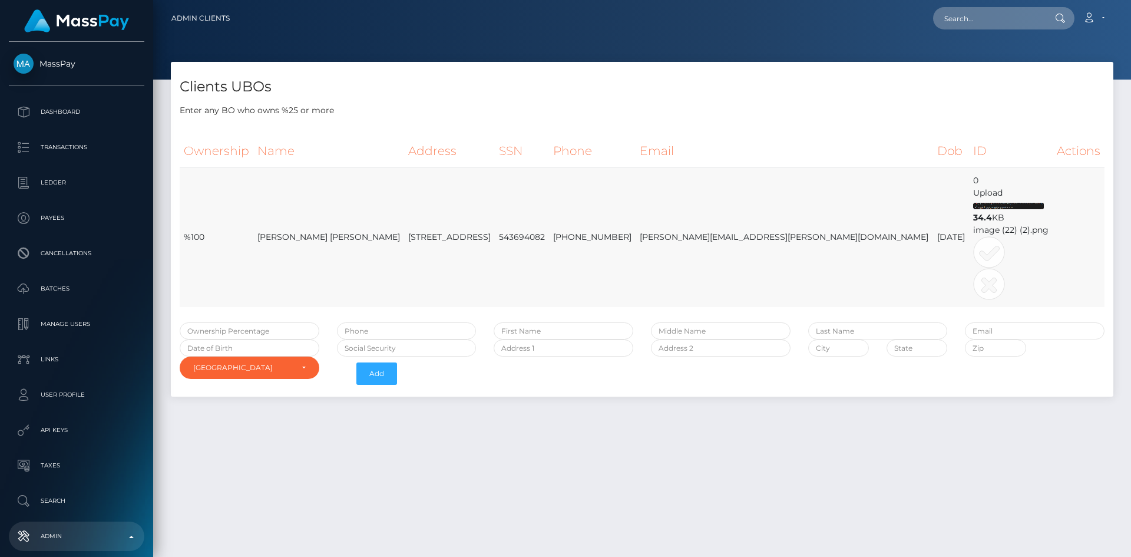
click at [1005, 204] on img at bounding box center [1008, 206] width 71 height 6
click at [973, 287] on icon at bounding box center [988, 284] width 31 height 31
click at [981, 283] on icon "Error" at bounding box center [989, 284] width 32 height 32
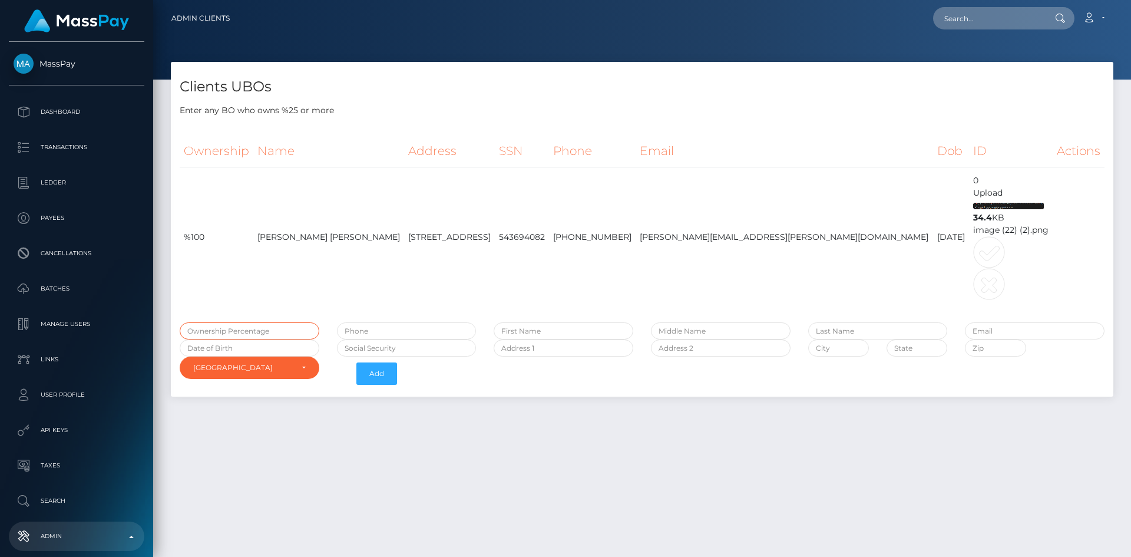
click at [255, 335] on input "text" at bounding box center [250, 330] width 140 height 17
type input "100"
click at [342, 236] on td "[PERSON_NAME] [PERSON_NAME]" at bounding box center [328, 237] width 151 height 140
drag, startPoint x: 324, startPoint y: 236, endPoint x: 261, endPoint y: 239, distance: 62.5
click at [261, 239] on td "[PERSON_NAME] [PERSON_NAME]" at bounding box center [328, 237] width 151 height 140
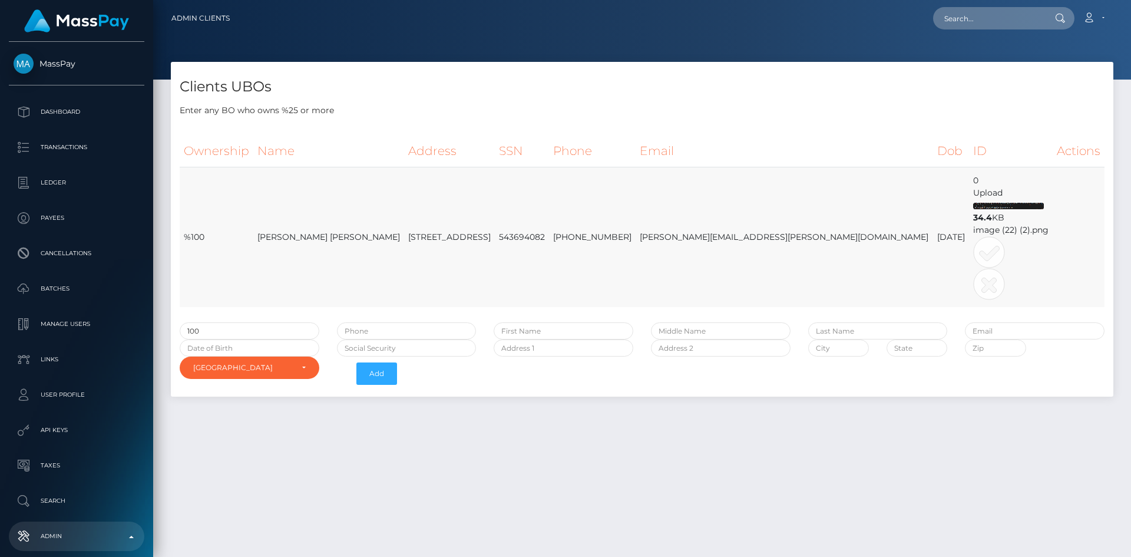
copy td "[PERSON_NAME] [PERSON_NAME]"
paste input "[PERSON_NAME] [PERSON_NAME]"
type input "[PERSON_NAME] [PERSON_NAME]"
drag, startPoint x: 334, startPoint y: 237, endPoint x: 326, endPoint y: 237, distance: 8.2
click at [326, 237] on td "[PERSON_NAME] [PERSON_NAME]" at bounding box center [328, 237] width 151 height 140
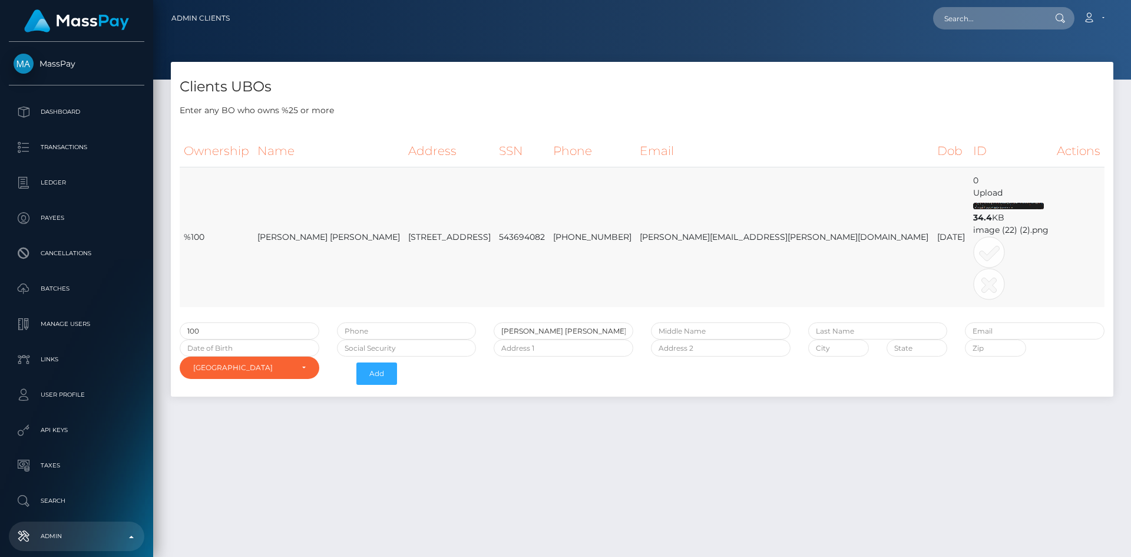
copy td "Lai"
paste input "Lai"
type input "Lai"
drag, startPoint x: 781, startPoint y: 236, endPoint x: 724, endPoint y: 236, distance: 57.1
click at [635, 236] on td "[PHONE_NUMBER]" at bounding box center [592, 237] width 87 height 140
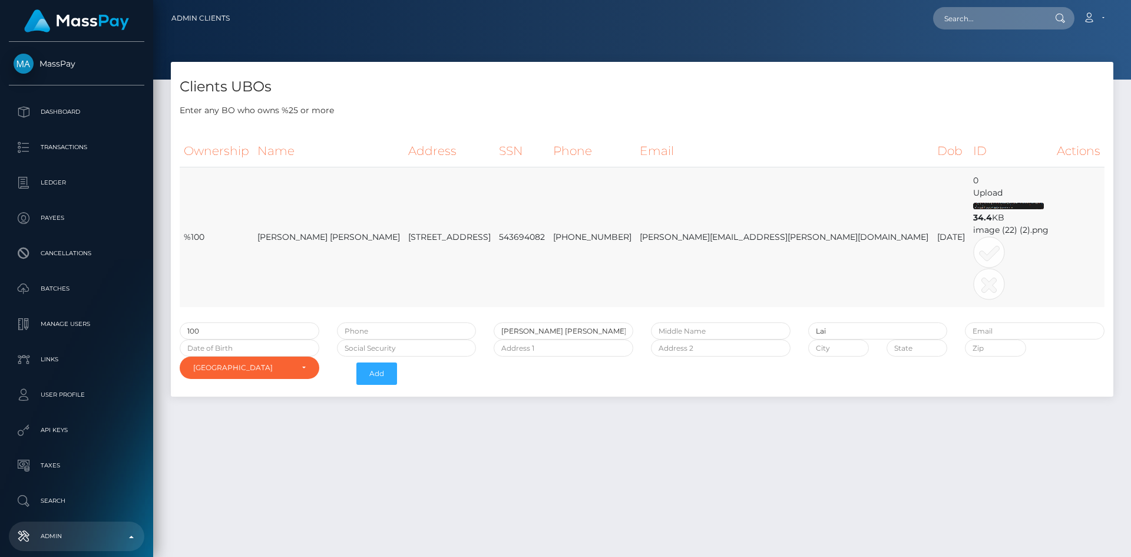
copy td "[PHONE_NUMBER]"
paste input "[PHONE_NUMBER]"
type input "[PHONE_NUMBER]"
drag, startPoint x: 902, startPoint y: 237, endPoint x: 794, endPoint y: 240, distance: 107.2
click at [794, 240] on td "[PERSON_NAME][EMAIL_ADDRESS][PERSON_NAME][DOMAIN_NAME]" at bounding box center [783, 237] width 297 height 140
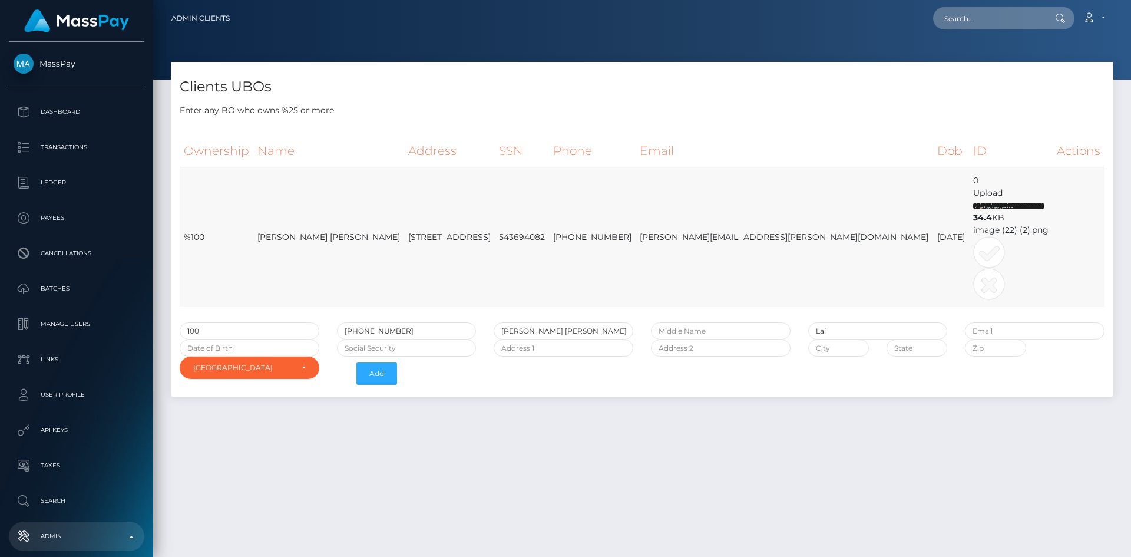
copy td "[PERSON_NAME][EMAIL_ADDRESS][PERSON_NAME][DOMAIN_NAME]"
paste input "[PERSON_NAME][EMAIL_ADDRESS][PERSON_NAME][DOMAIN_NAME]"
type input "[PERSON_NAME][EMAIL_ADDRESS][PERSON_NAME][DOMAIN_NAME]"
drag, startPoint x: 474, startPoint y: 236, endPoint x: 353, endPoint y: 237, distance: 121.3
click at [404, 237] on td "[STREET_ADDRESS]" at bounding box center [449, 237] width 91 height 140
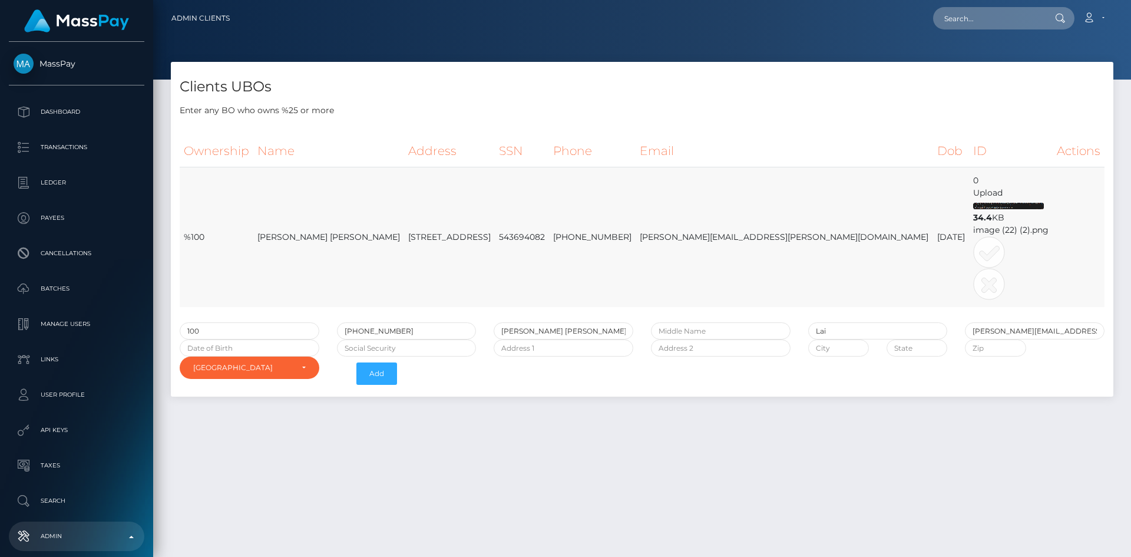
copy td "[STREET_ADDRESS]"
paste input "[STREET_ADDRESS]"
type input "[STREET_ADDRESS]"
drag, startPoint x: 695, startPoint y: 237, endPoint x: 675, endPoint y: 238, distance: 20.6
click at [549, 238] on td "543694082" at bounding box center [522, 237] width 54 height 140
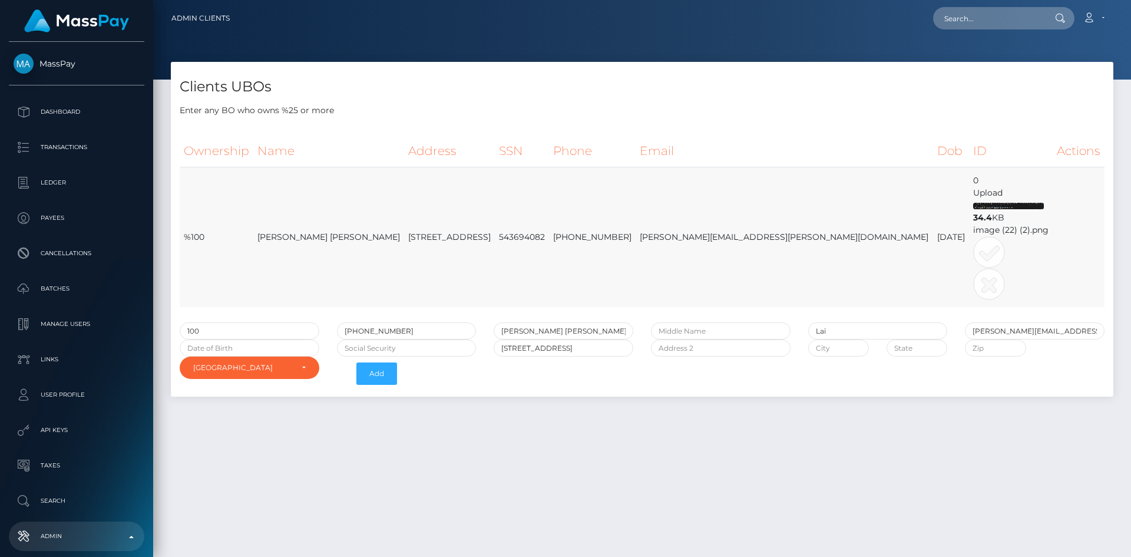
drag, startPoint x: 712, startPoint y: 238, endPoint x: 669, endPoint y: 237, distance: 43.0
click at [549, 239] on td "543694082" at bounding box center [522, 237] width 54 height 140
copy td "543694082"
paste input "543694082"
type input "543694082"
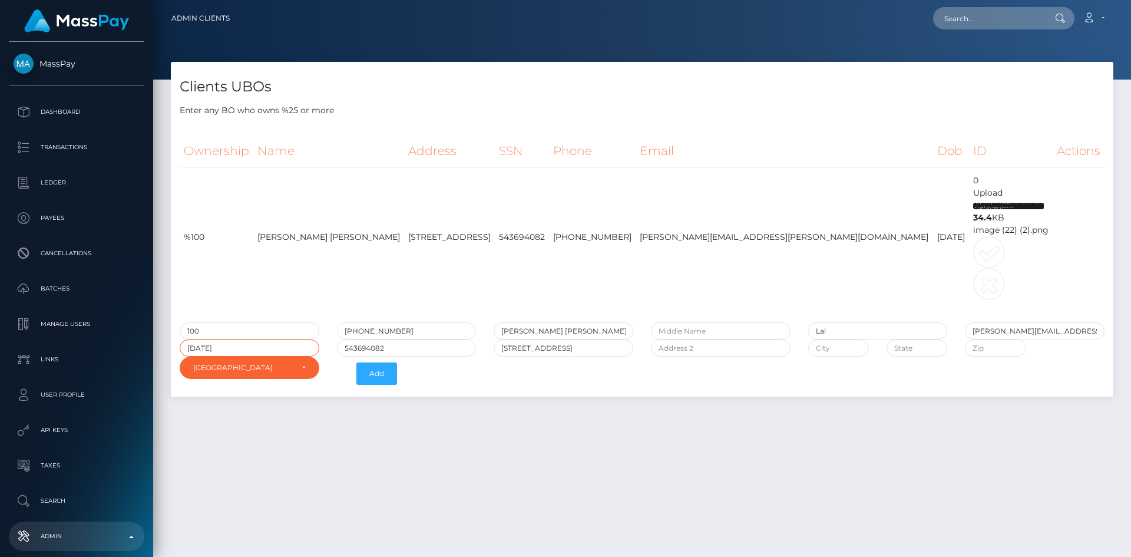
click at [268, 347] on input "[DATE]" at bounding box center [250, 347] width 140 height 17
click at [203, 350] on input "[DATE]" at bounding box center [250, 347] width 140 height 17
click at [213, 347] on input "[DATE]" at bounding box center [250, 347] width 140 height 17
click at [228, 346] on input "[DATE]" at bounding box center [250, 347] width 140 height 17
type input "[DATE]"
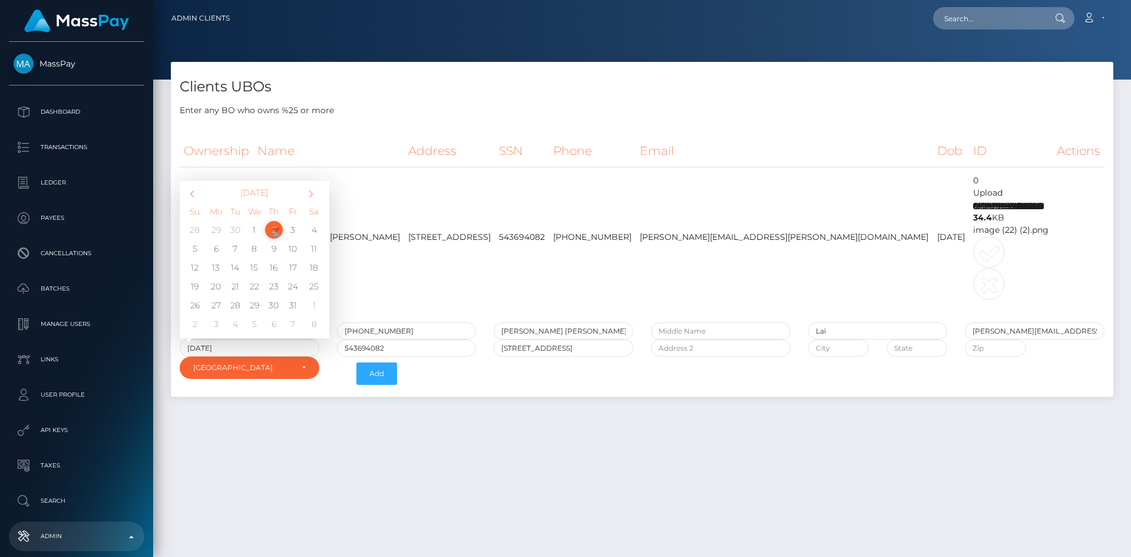
click at [469, 495] on div "Clients UBOs Enter any BO who owns %25 or more Ownership Name Address SSN Phone…" at bounding box center [642, 304] width 978 height 484
drag, startPoint x: 533, startPoint y: 237, endPoint x: 482, endPoint y: 239, distance: 50.7
click at [482, 239] on td "[STREET_ADDRESS]" at bounding box center [449, 237] width 91 height 140
copy td "Baguio Villa,"
paste input "Baguio Villa,"
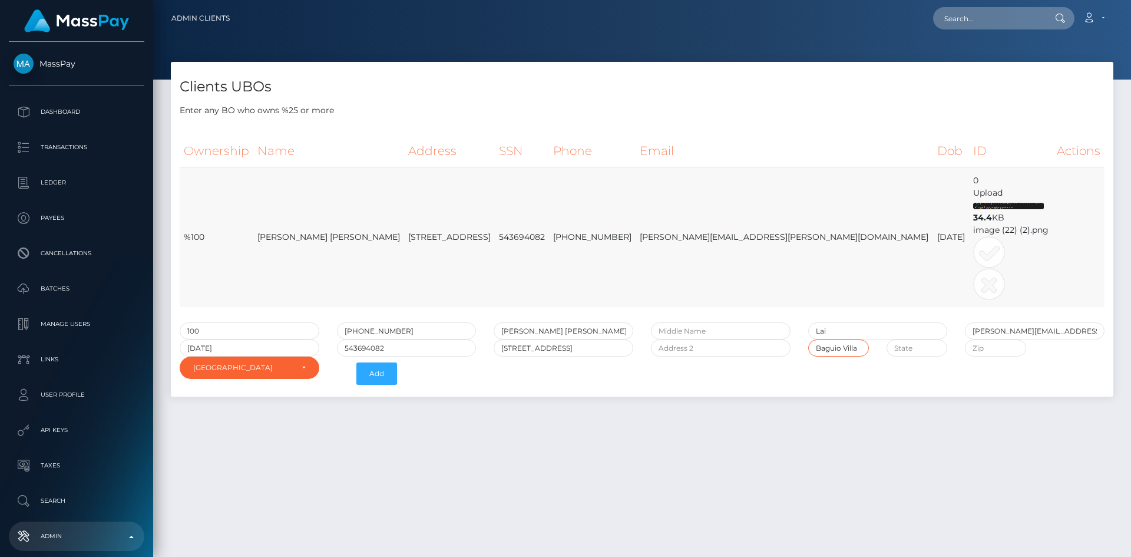
type input "Baguio Villa"
drag, startPoint x: 573, startPoint y: 239, endPoint x: 536, endPoint y: 239, distance: 37.1
click at [495, 239] on td "[STREET_ADDRESS]" at bounding box center [449, 237] width 91 height 140
copy td "Pokfulam"
paste input "Pokfulam"
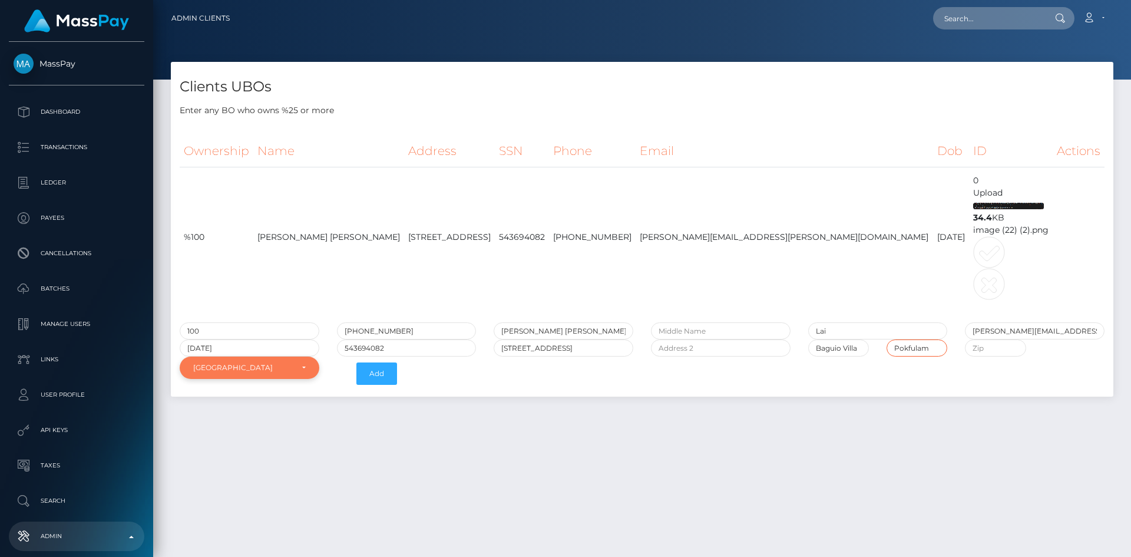
type input "Pokfulam"
click at [306, 368] on div "[GEOGRAPHIC_DATA]" at bounding box center [250, 367] width 140 height 22
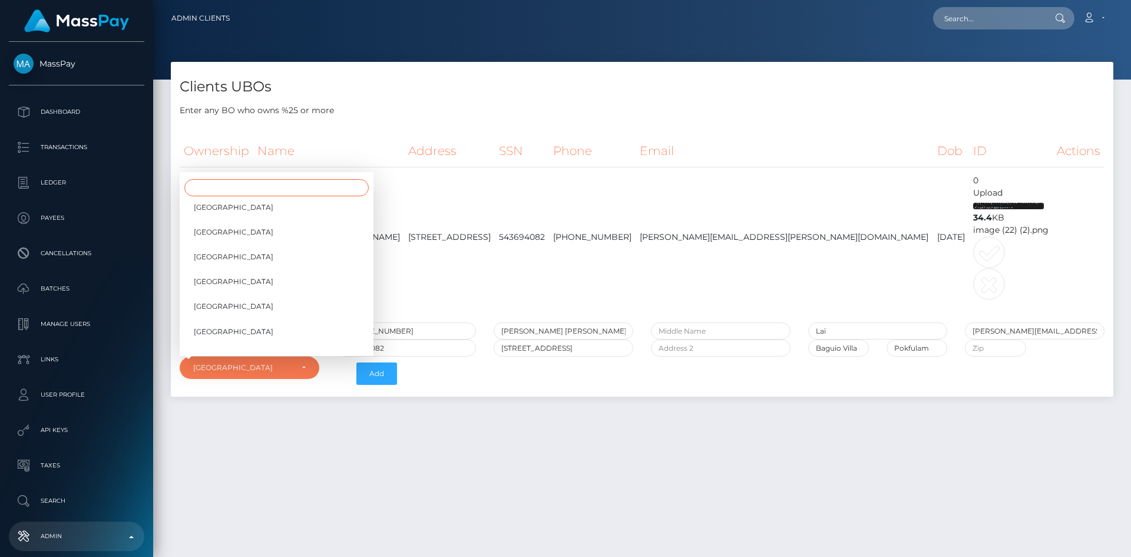
click at [303, 186] on input "Search" at bounding box center [276, 187] width 184 height 17
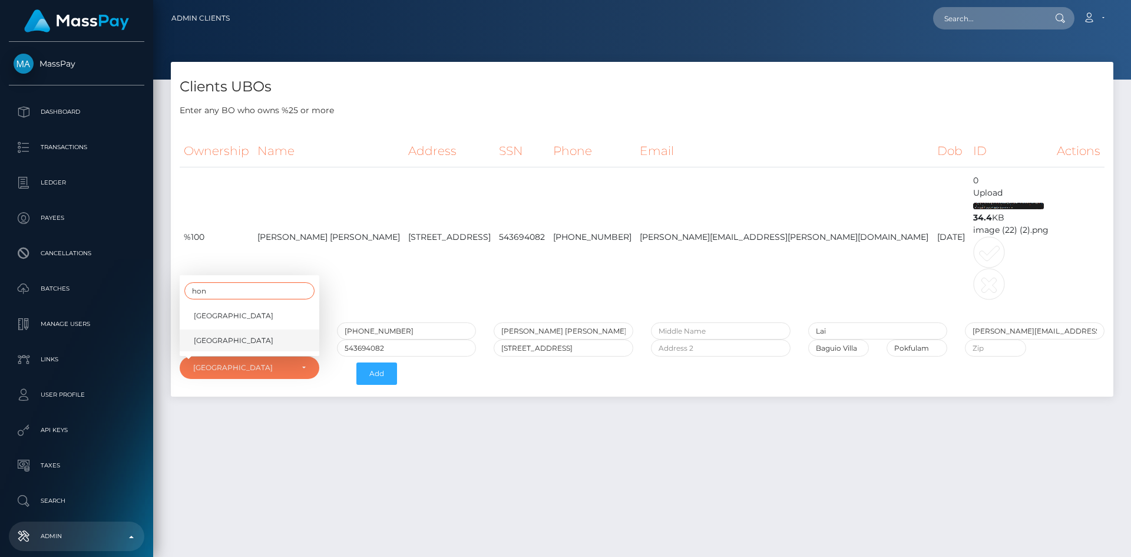
type input "hon"
click at [250, 336] on link "[GEOGRAPHIC_DATA]" at bounding box center [250, 340] width 140 height 22
select select "96"
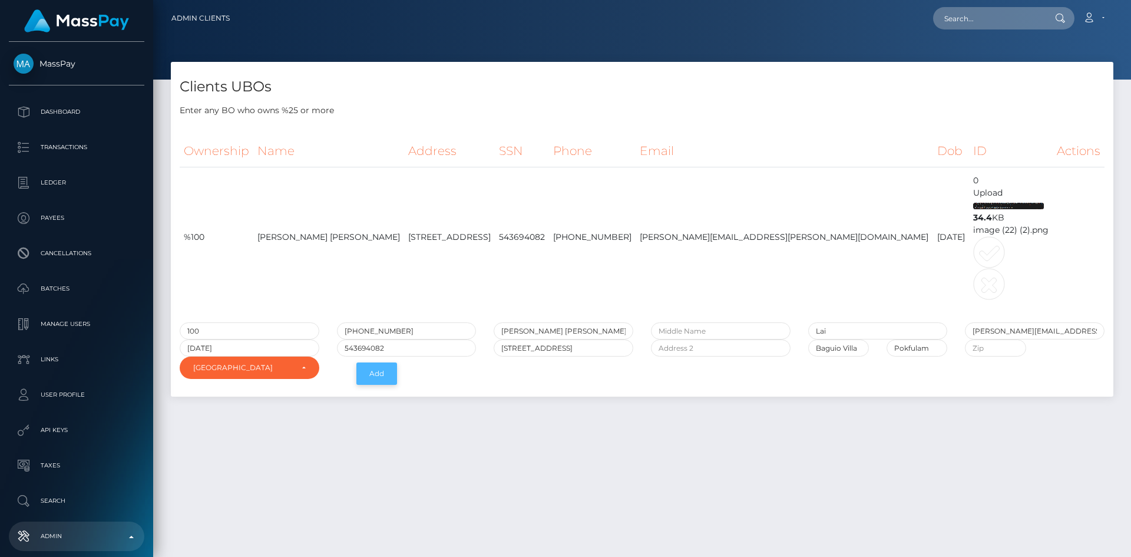
click at [371, 377] on button "Add" at bounding box center [376, 373] width 41 height 22
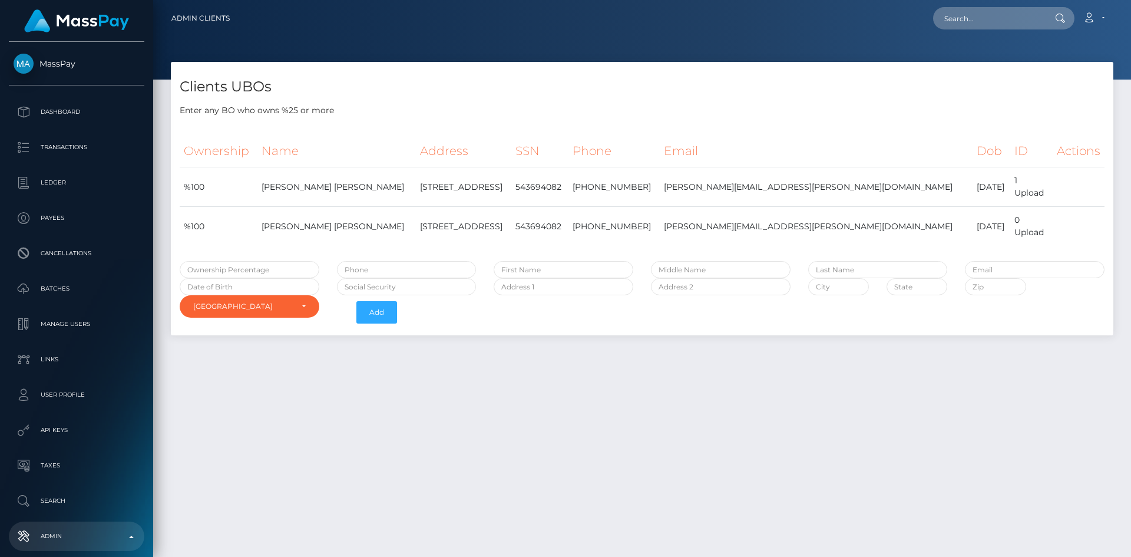
select select "223"
click at [1021, 235] on div "Upload" at bounding box center [1029, 232] width 31 height 12
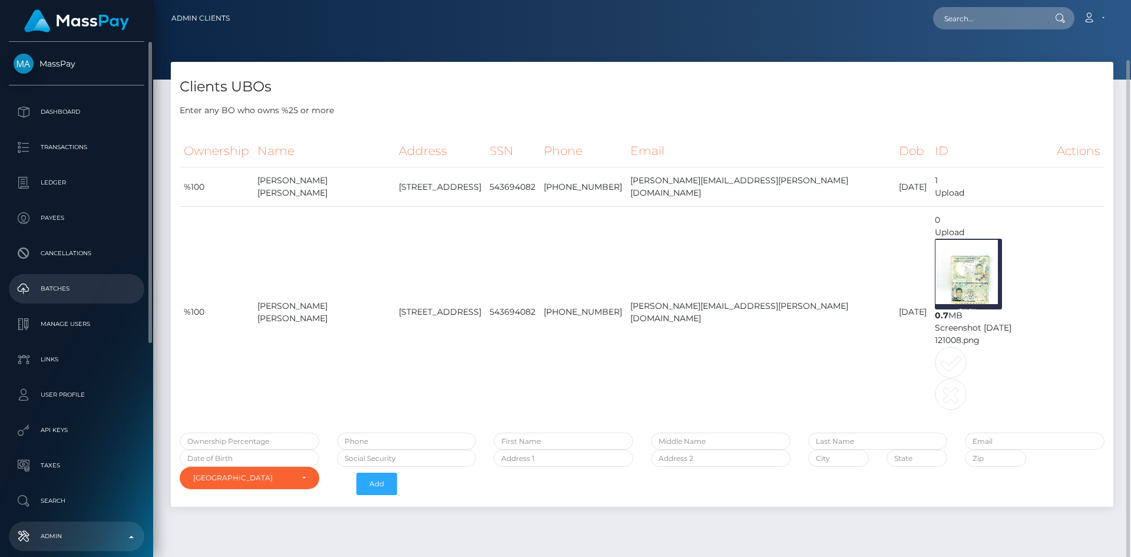
scroll to position [31, 0]
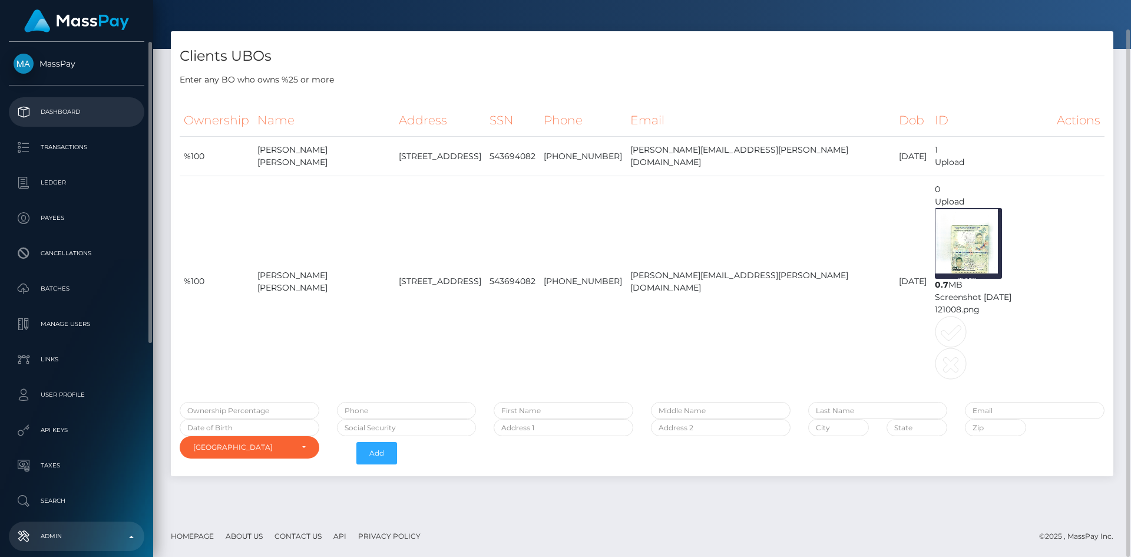
click at [70, 111] on p "Dashboard" at bounding box center [77, 112] width 126 height 18
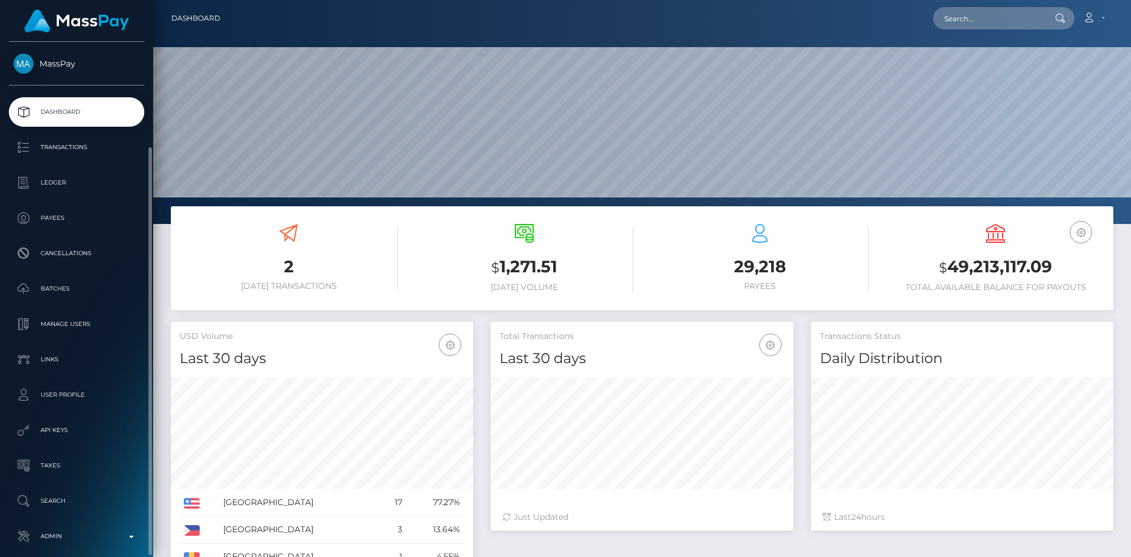
scroll to position [209, 303]
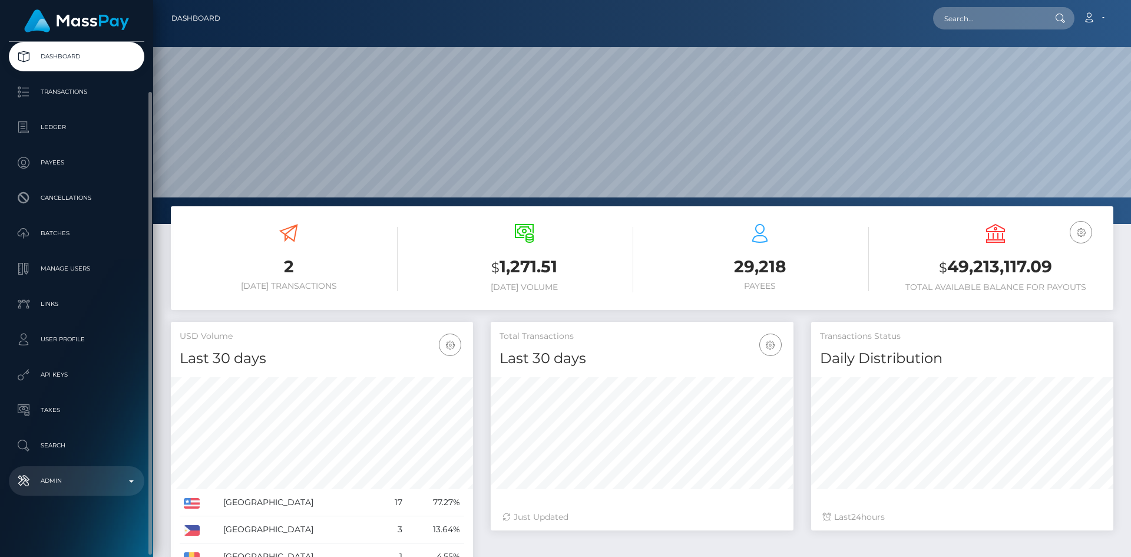
click at [71, 476] on p "Admin" at bounding box center [77, 481] width 126 height 18
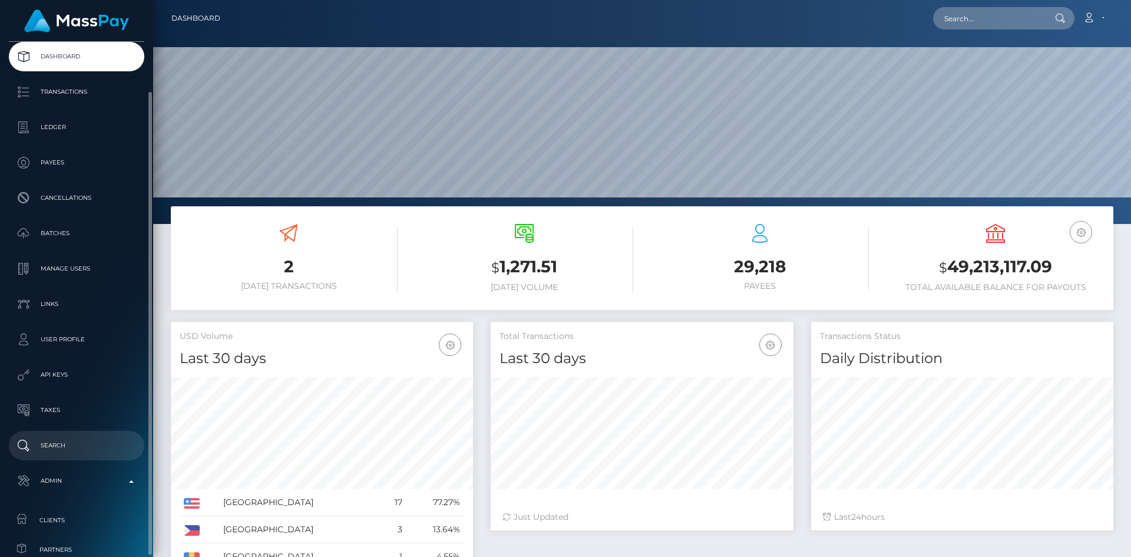
scroll to position [0, 0]
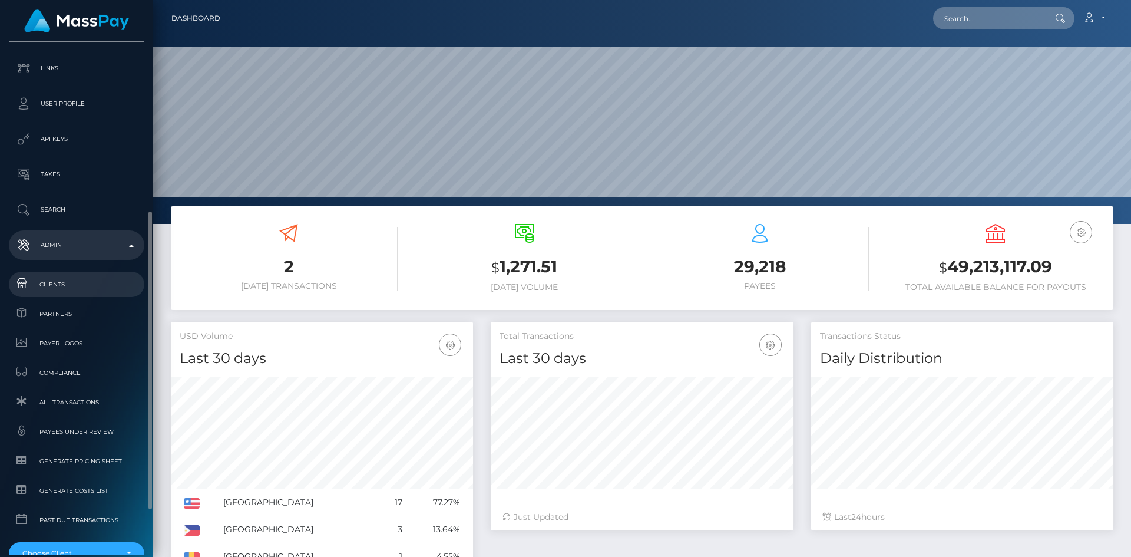
click at [64, 280] on span "Clients" at bounding box center [77, 284] width 126 height 14
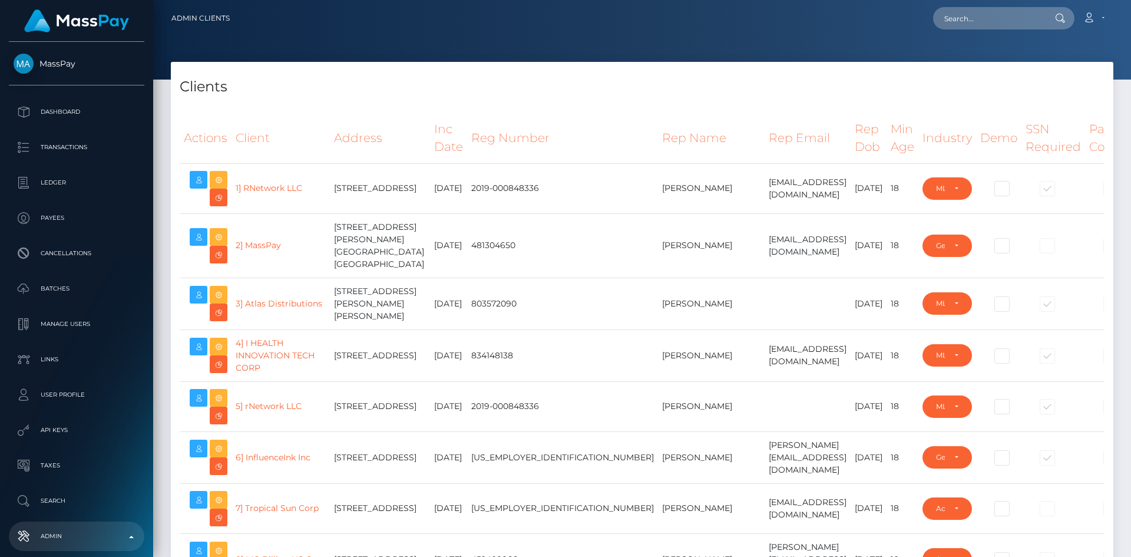
select select "223"
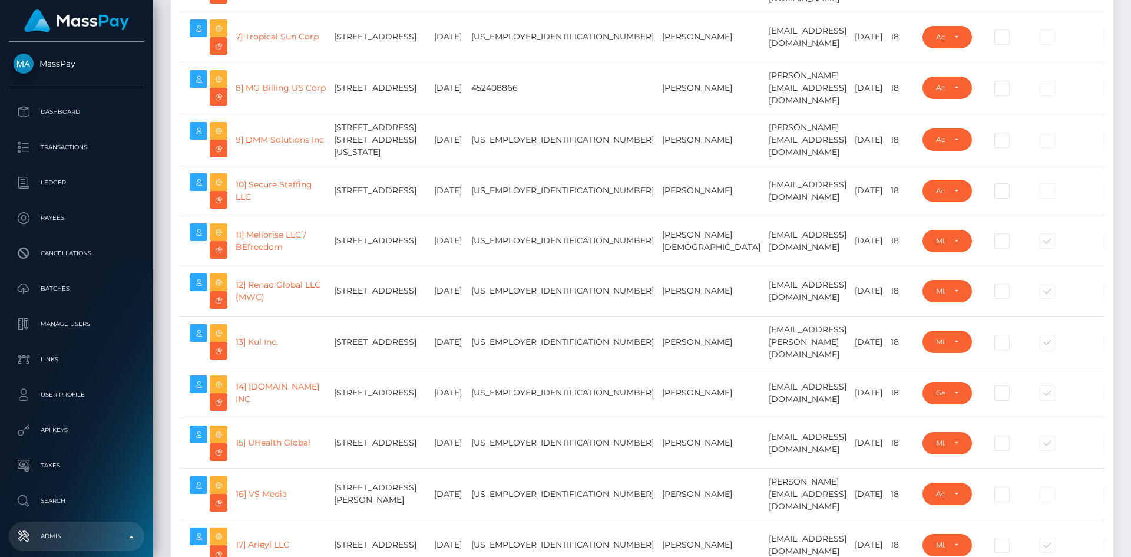
scroll to position [20218, 0]
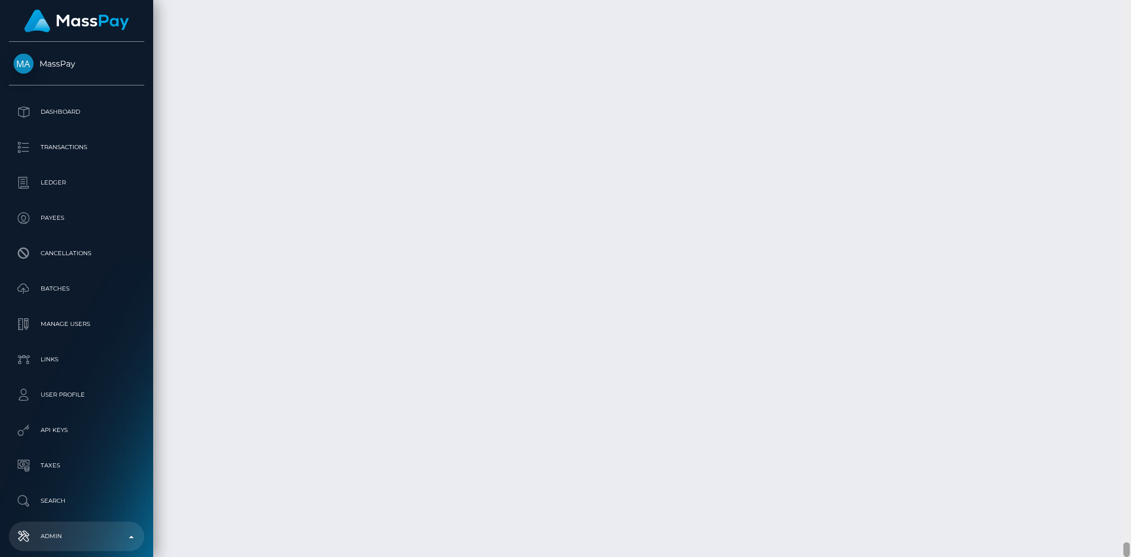
drag, startPoint x: 1127, startPoint y: 25, endPoint x: 1119, endPoint y: 584, distance: 559.5
click at [1119, 556] on html "MassPay Dashboard Transactions Ledger Payees Cancellations Links" at bounding box center [565, 278] width 1131 height 557
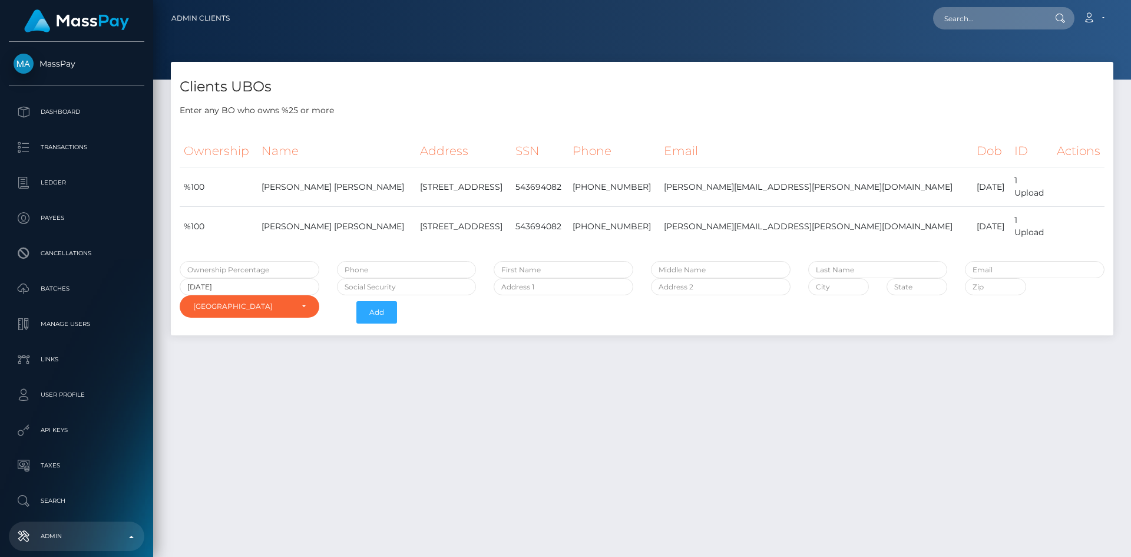
select select "223"
click at [218, 280] on input "[DATE]" at bounding box center [250, 286] width 140 height 17
click at [423, 373] on div "Clients UBOs Enter any BO who owns %25 or more Ownership Name Address SSN Phone…" at bounding box center [642, 304] width 978 height 484
click at [1010, 184] on td "1 Upload" at bounding box center [1029, 186] width 39 height 39
click at [1010, 178] on td "1 Upload" at bounding box center [1029, 186] width 39 height 39
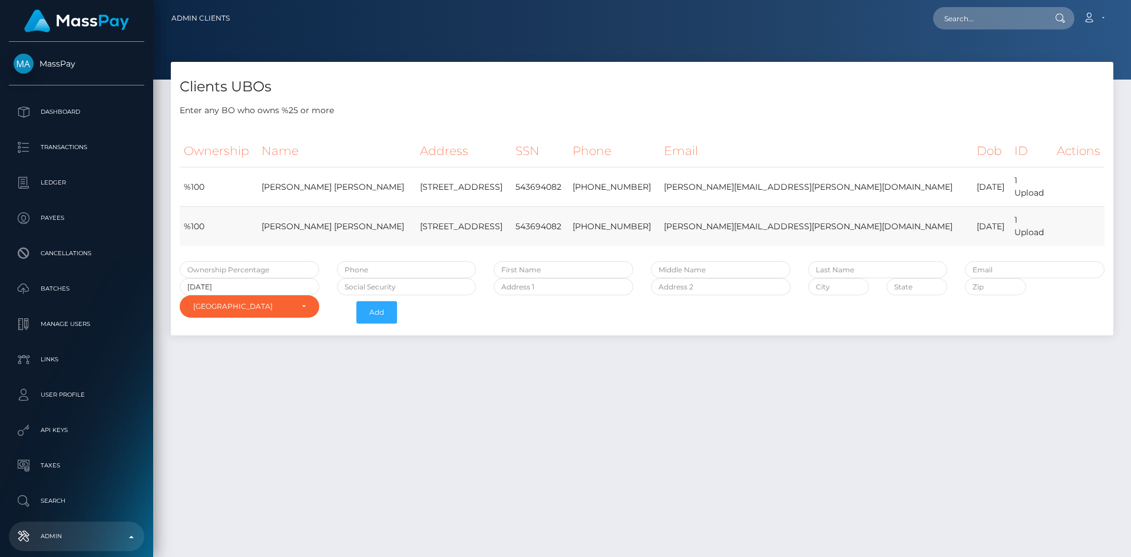
click at [1049, 226] on td at bounding box center [1076, 226] width 55 height 39
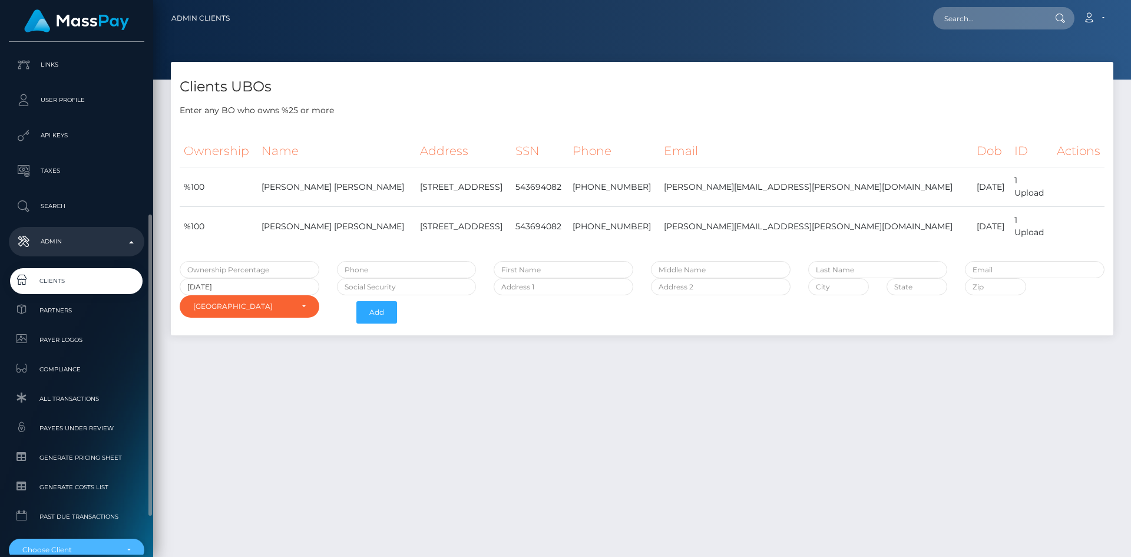
scroll to position [360, 0]
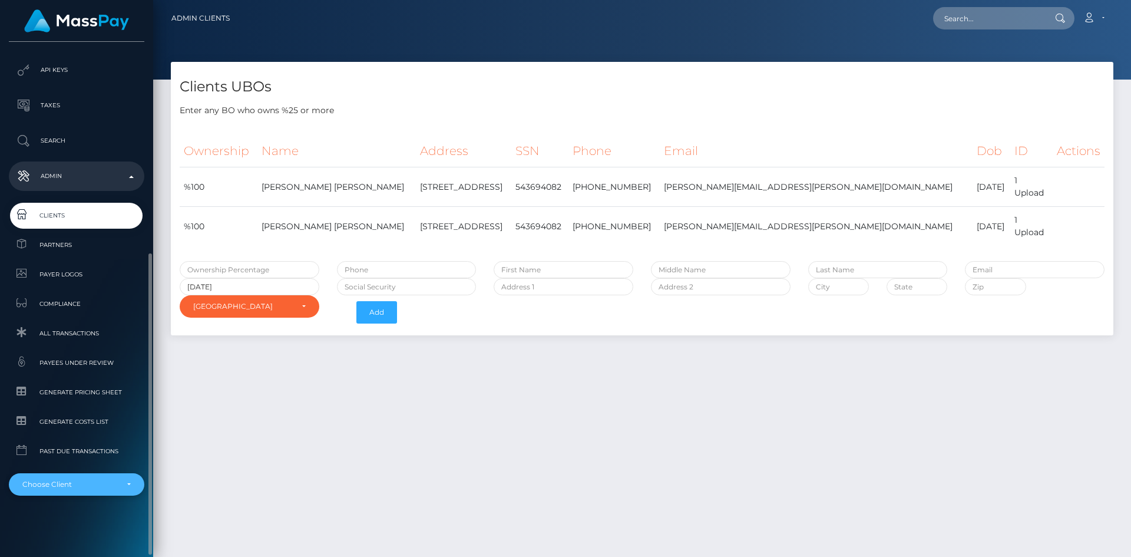
click at [96, 484] on div "Choose Client" at bounding box center [69, 483] width 95 height 9
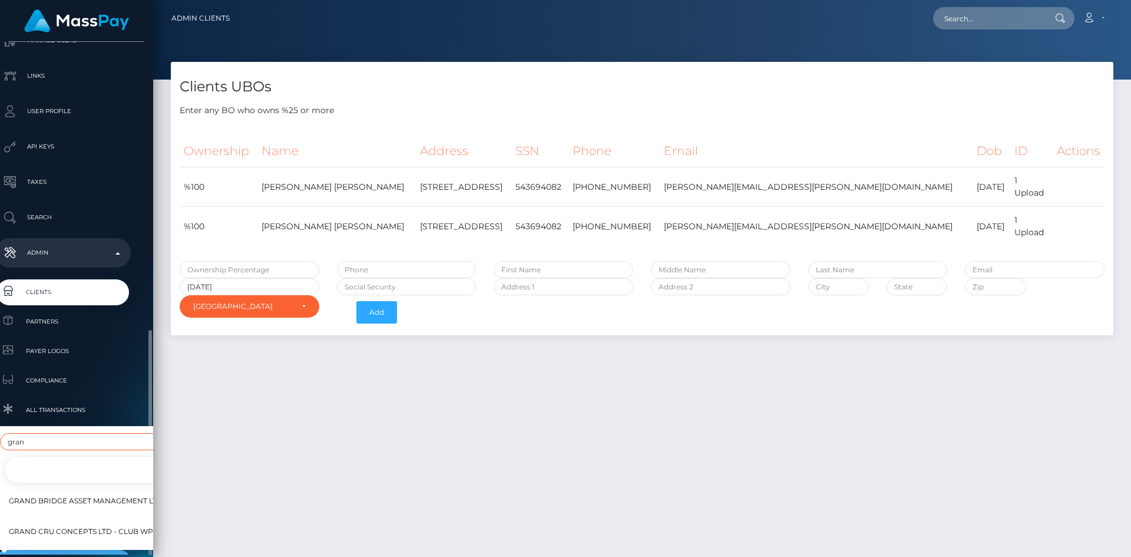
scroll to position [360, 14]
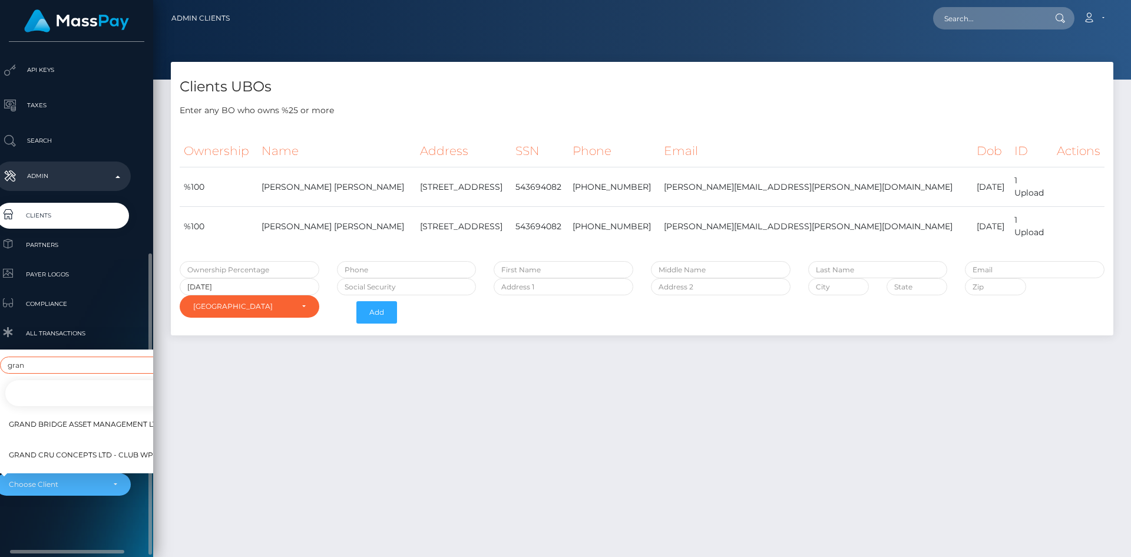
type input "gran"
click at [102, 447] on span "Grand Cru Concepts Ltd - Club WPT Gold" at bounding box center [94, 454] width 171 height 15
select select "358"
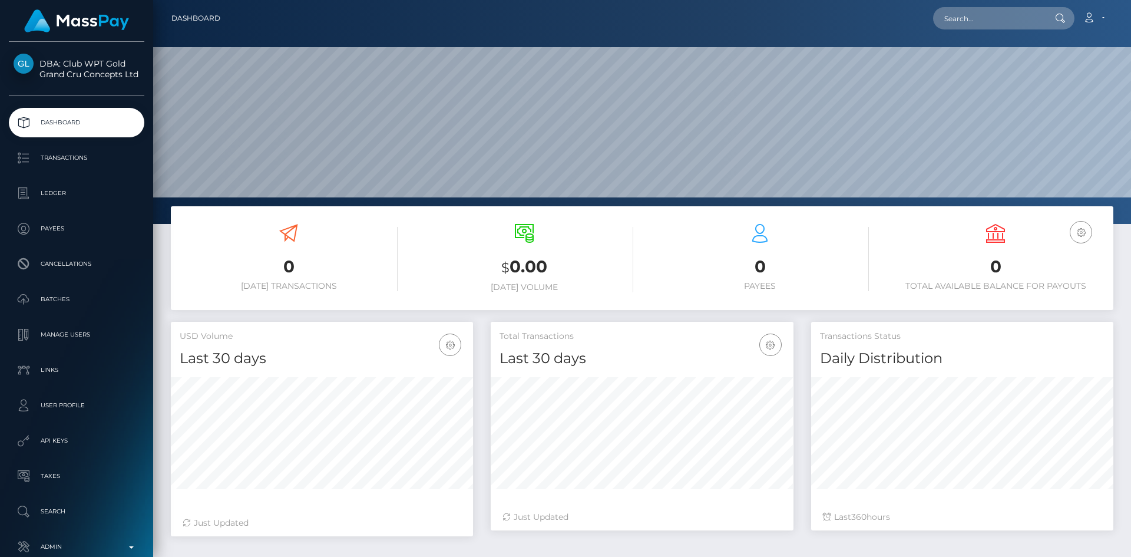
click at [65, 435] on p "API Keys" at bounding box center [77, 441] width 126 height 18
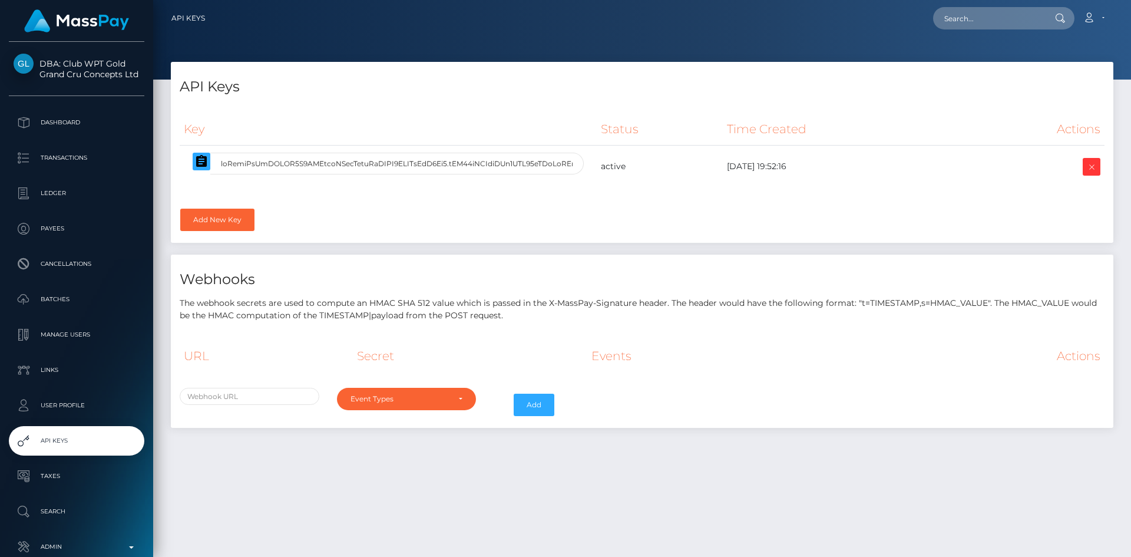
select select
click at [203, 162] on icon "button" at bounding box center [201, 161] width 14 height 14
